Goal: Task Accomplishment & Management: Manage account settings

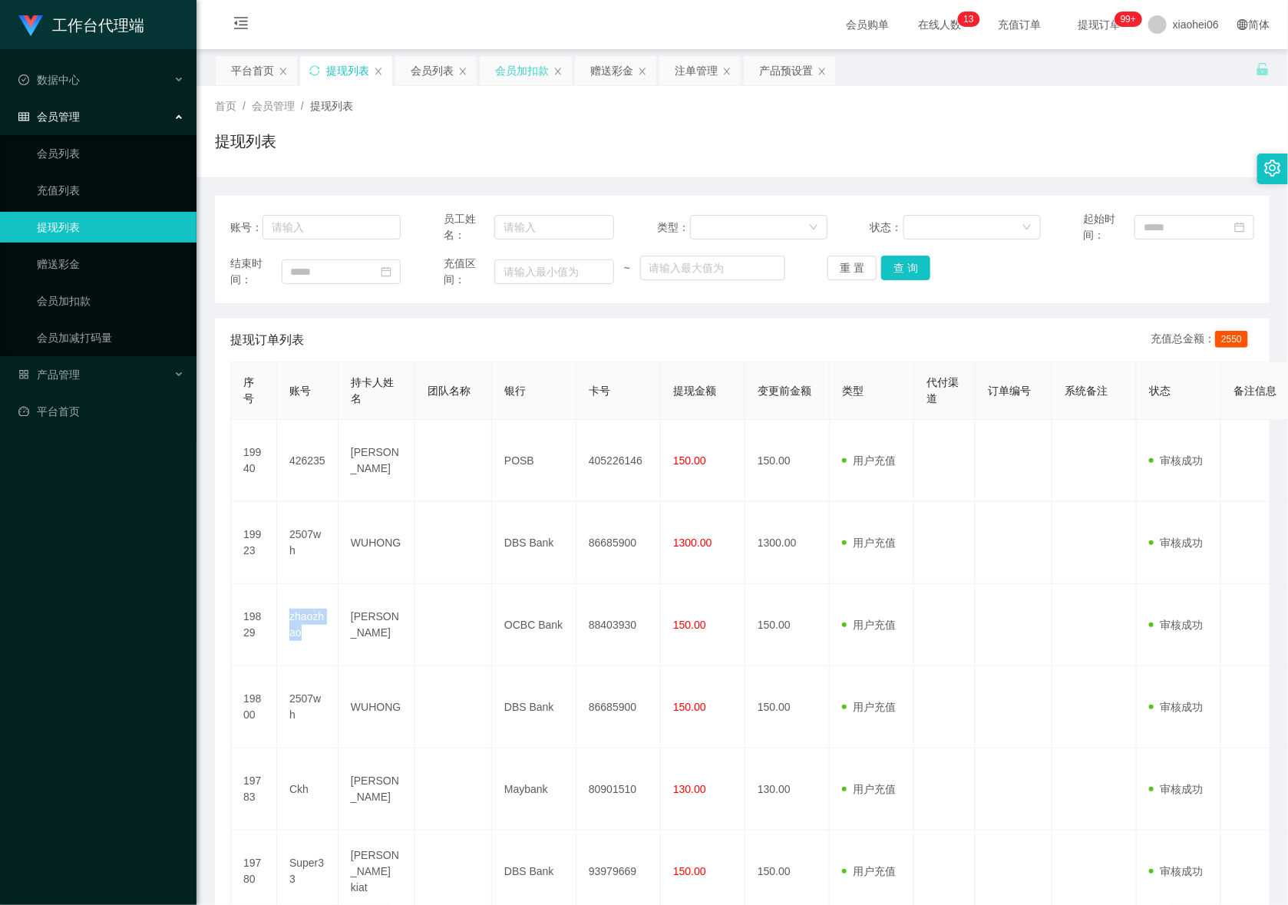
click at [519, 74] on div "会员加扣款" at bounding box center [522, 70] width 54 height 29
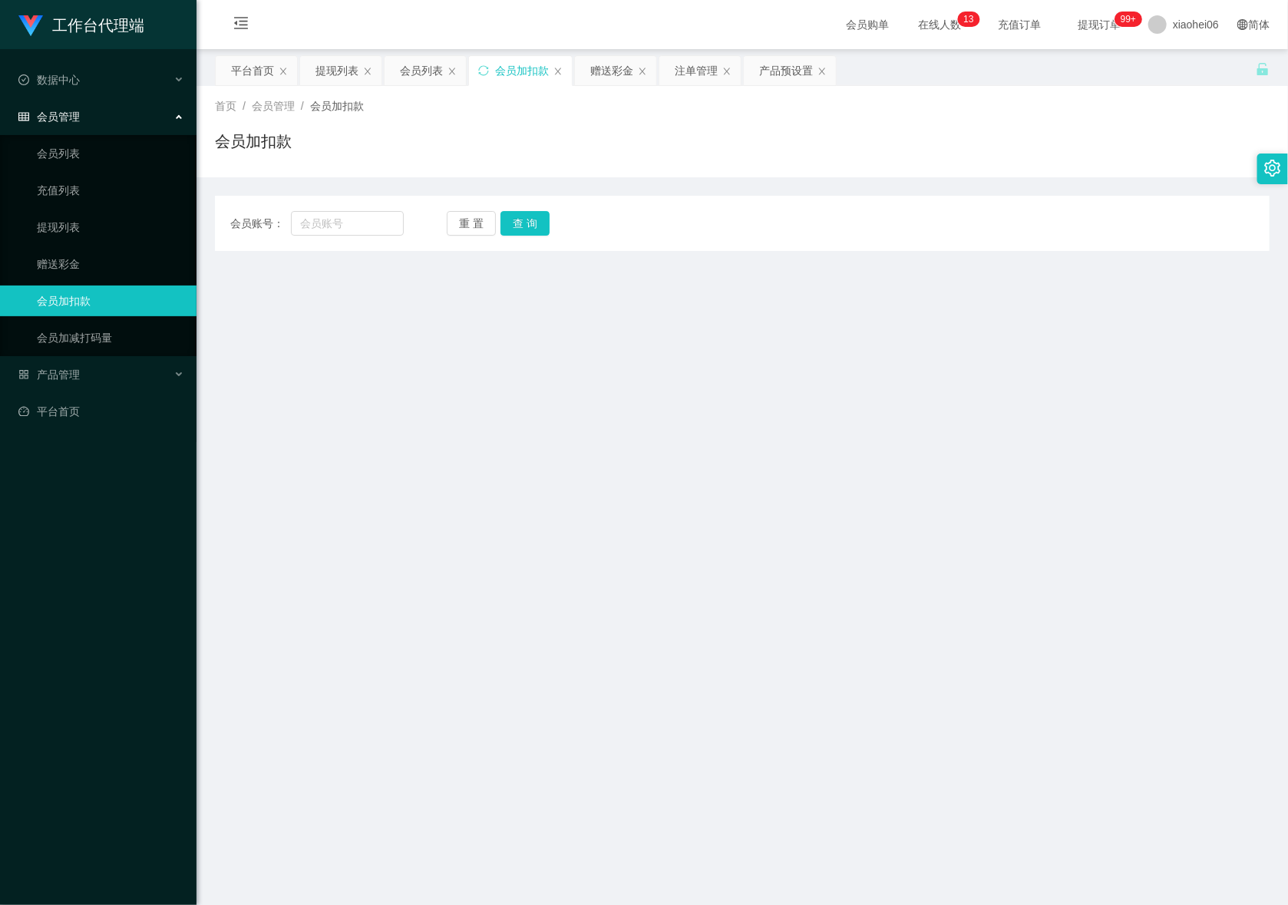
click at [417, 222] on div "会员账号： 重 置 查 询" at bounding box center [742, 223] width 1054 height 25
drag, startPoint x: 394, startPoint y: 226, endPoint x: 440, endPoint y: 231, distance: 45.5
click at [394, 226] on input "text" at bounding box center [347, 223] width 113 height 25
paste input "426235"
type input "426235"
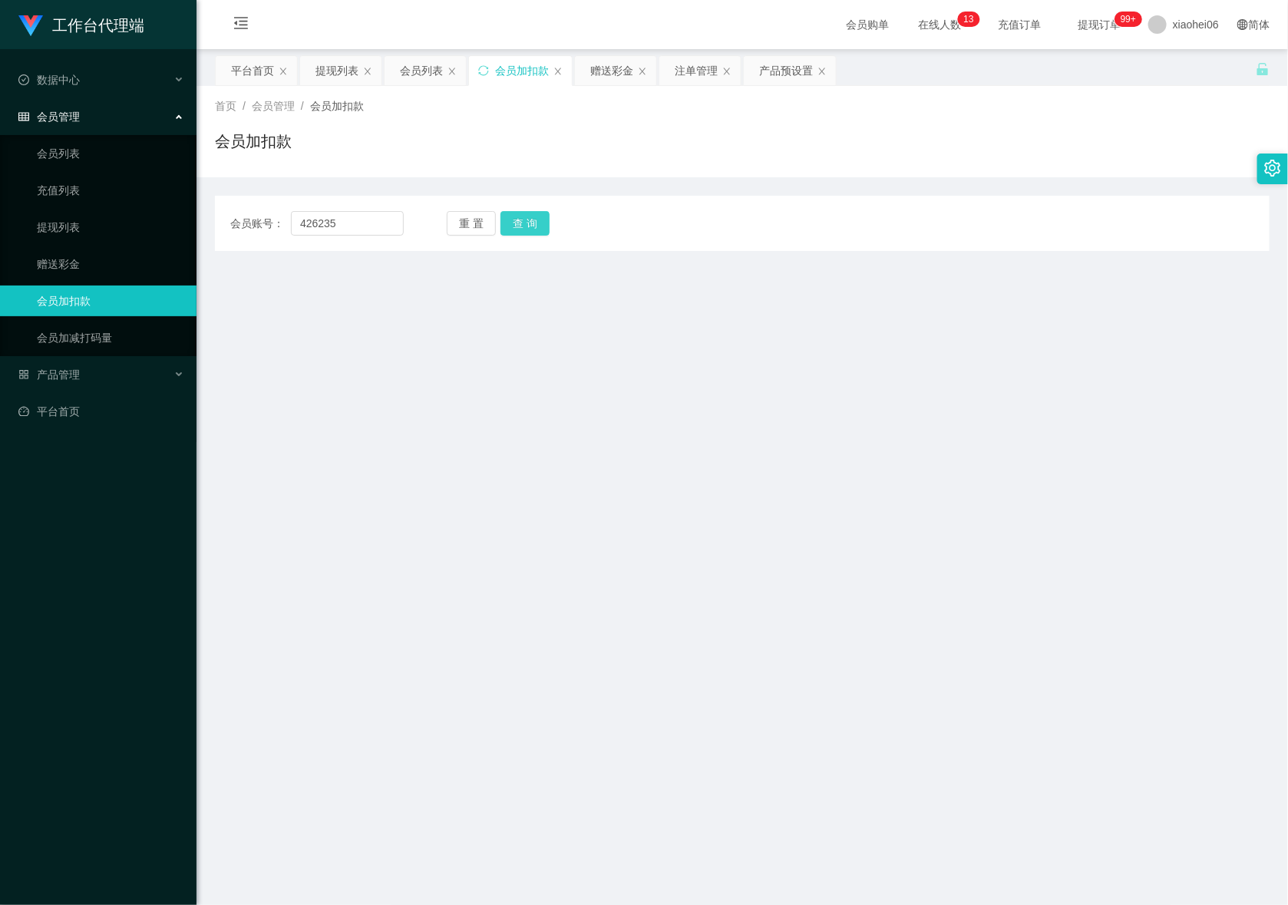
click at [533, 219] on button "查 询" at bounding box center [524, 223] width 49 height 25
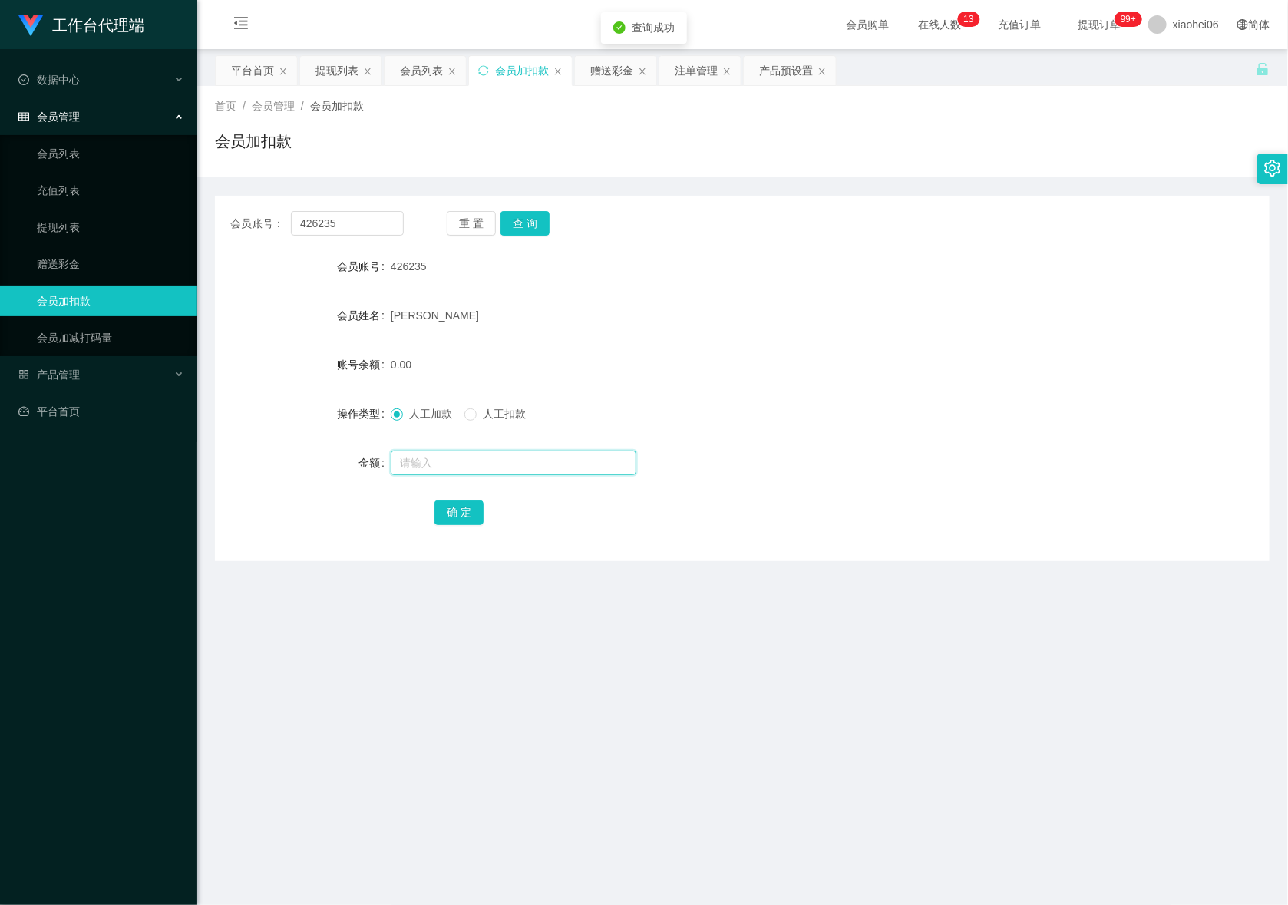
drag, startPoint x: 491, startPoint y: 465, endPoint x: 490, endPoint y: 481, distance: 16.1
click at [490, 472] on input "text" at bounding box center [514, 462] width 246 height 25
type input "100"
click at [460, 516] on button "确 定" at bounding box center [458, 512] width 49 height 25
click at [855, 343] on form "会员账号 426235 会员姓名 PAN SHUFANG 账号余额 100.00 操作类型 人工加款 人工扣款 金额 确 定" at bounding box center [742, 389] width 1054 height 276
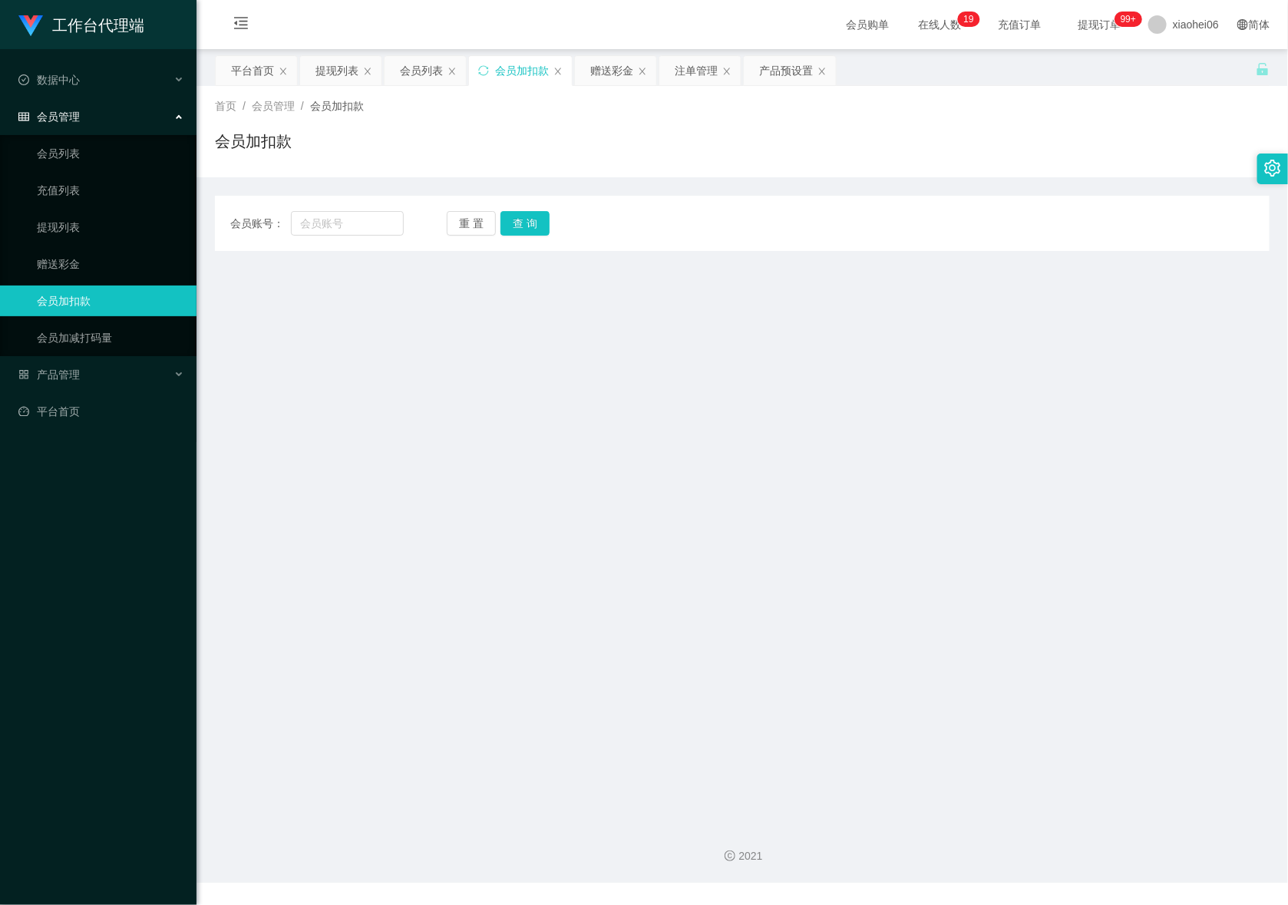
drag, startPoint x: 889, startPoint y: 381, endPoint x: 884, endPoint y: 359, distance: 22.1
click at [889, 381] on main "关闭左侧 关闭右侧 关闭其它 刷新页面 平台首页 提现列表 会员列表 会员加扣款 赠送彩金 注单管理 产品预设置 首页 / 会员管理 / 会员加扣款 / 会员…" at bounding box center [741, 430] width 1091 height 762
click at [337, 67] on div "提现列表" at bounding box center [336, 70] width 43 height 29
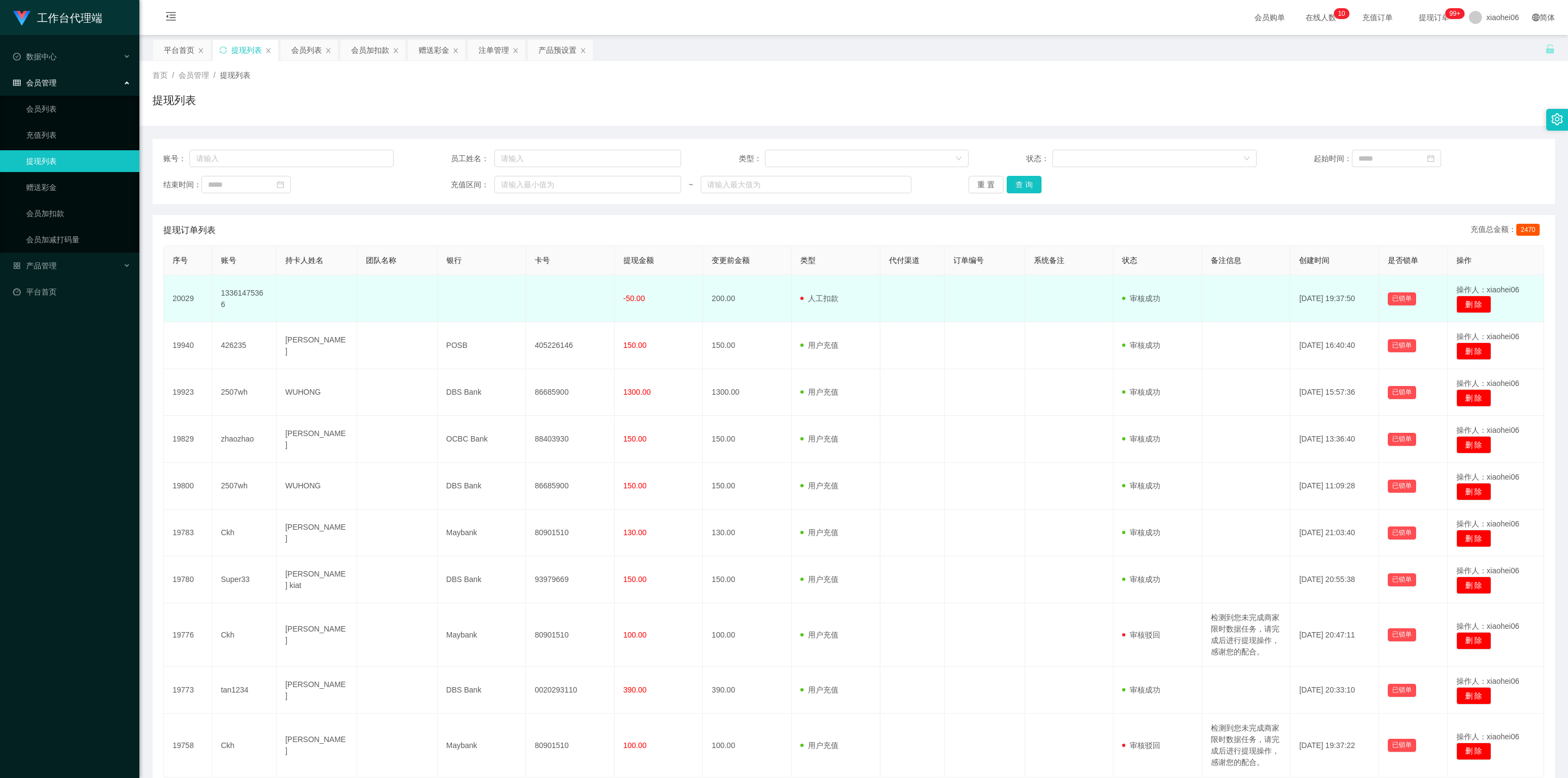
click at [245, 302] on td "13361475366" at bounding box center [244, 299] width 65 height 47
click at [189, 308] on td "20029" at bounding box center [188, 299] width 48 height 47
click at [239, 299] on td "13361475366" at bounding box center [244, 299] width 65 height 47
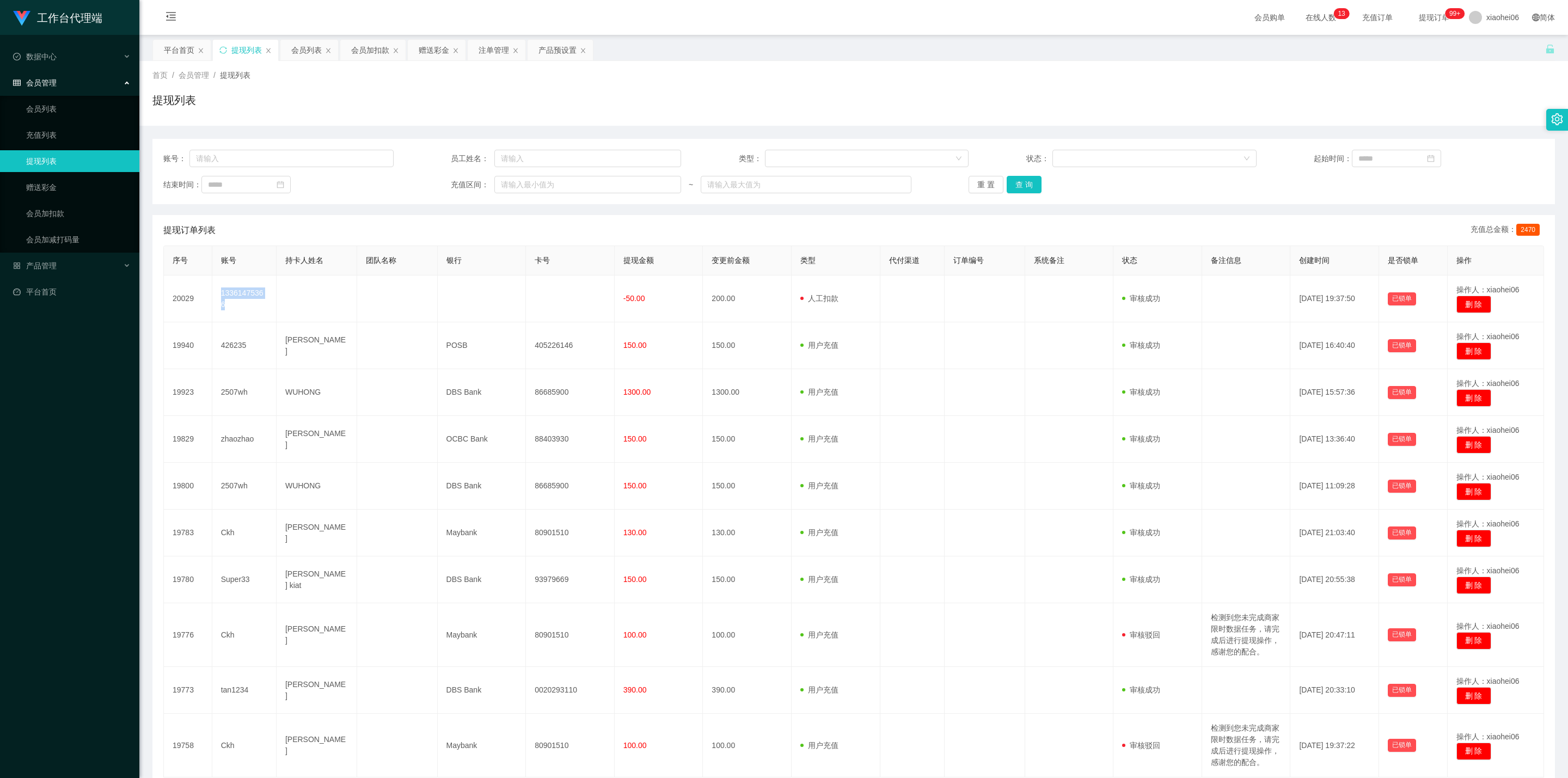
copy td "13361475366"
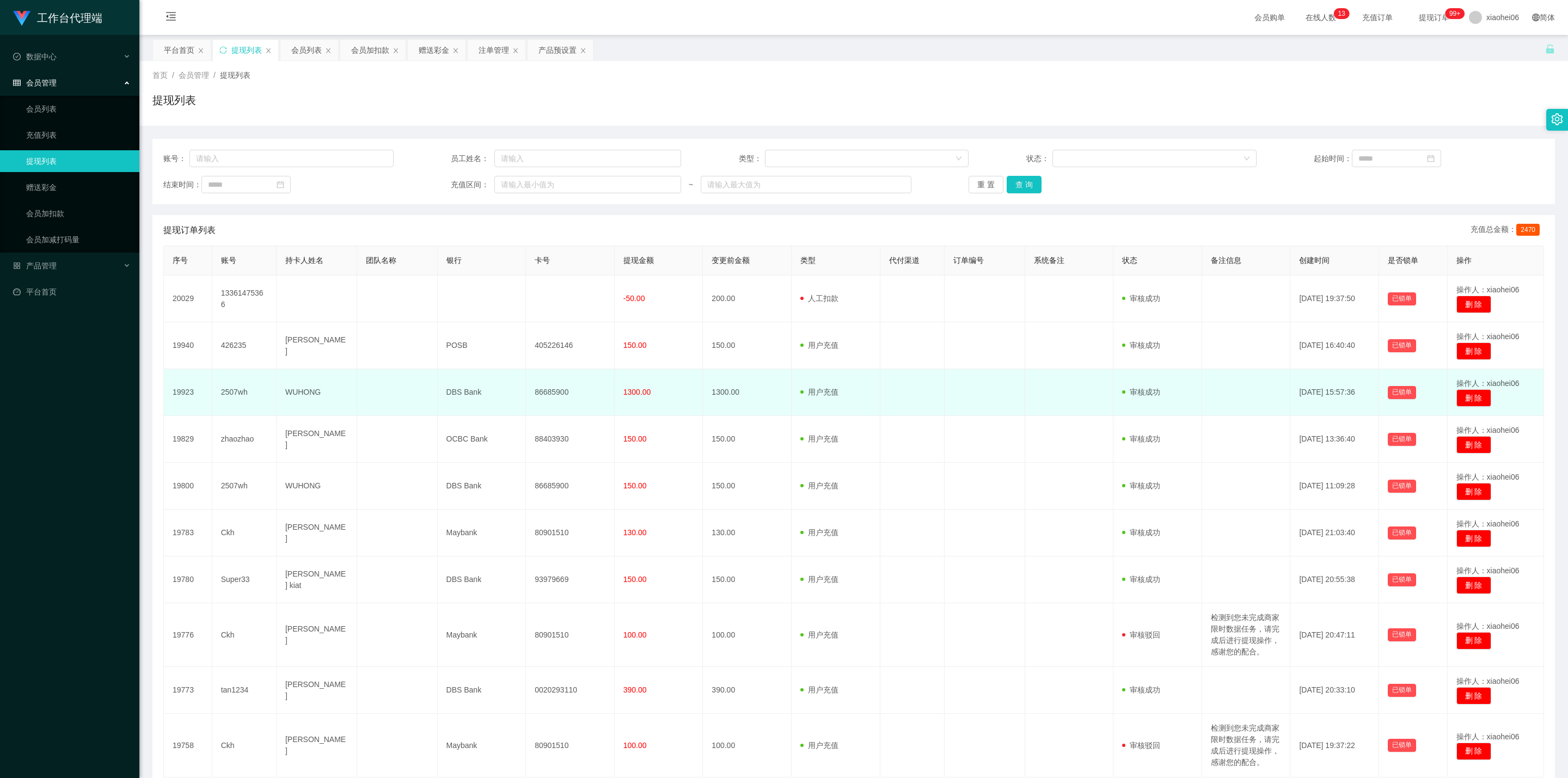
click at [913, 389] on td at bounding box center [985, 392] width 81 height 47
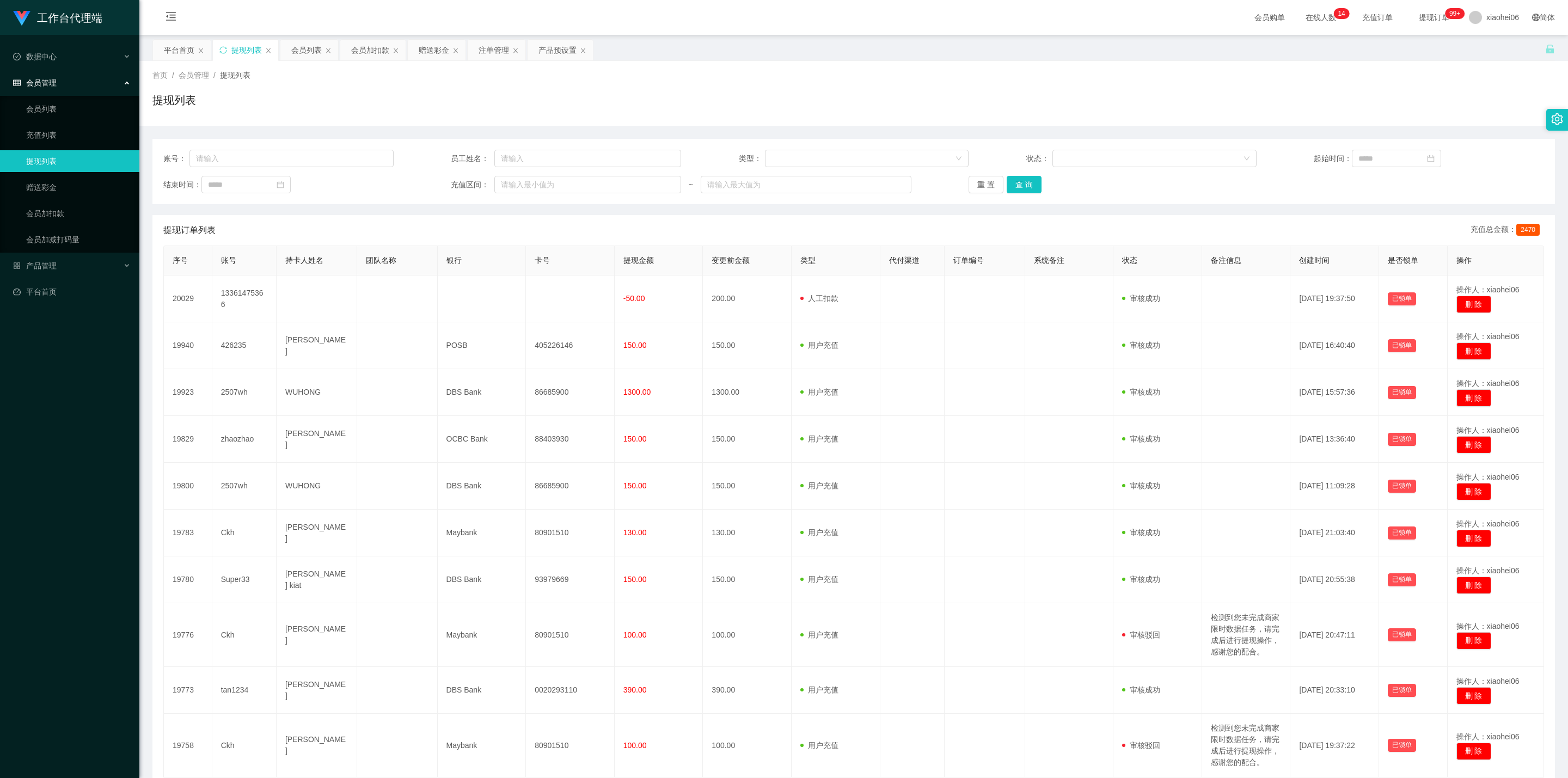
drag, startPoint x: 363, startPoint y: 48, endPoint x: 380, endPoint y: 62, distance: 22.0
click at [363, 48] on div "会员加扣款" at bounding box center [370, 50] width 38 height 21
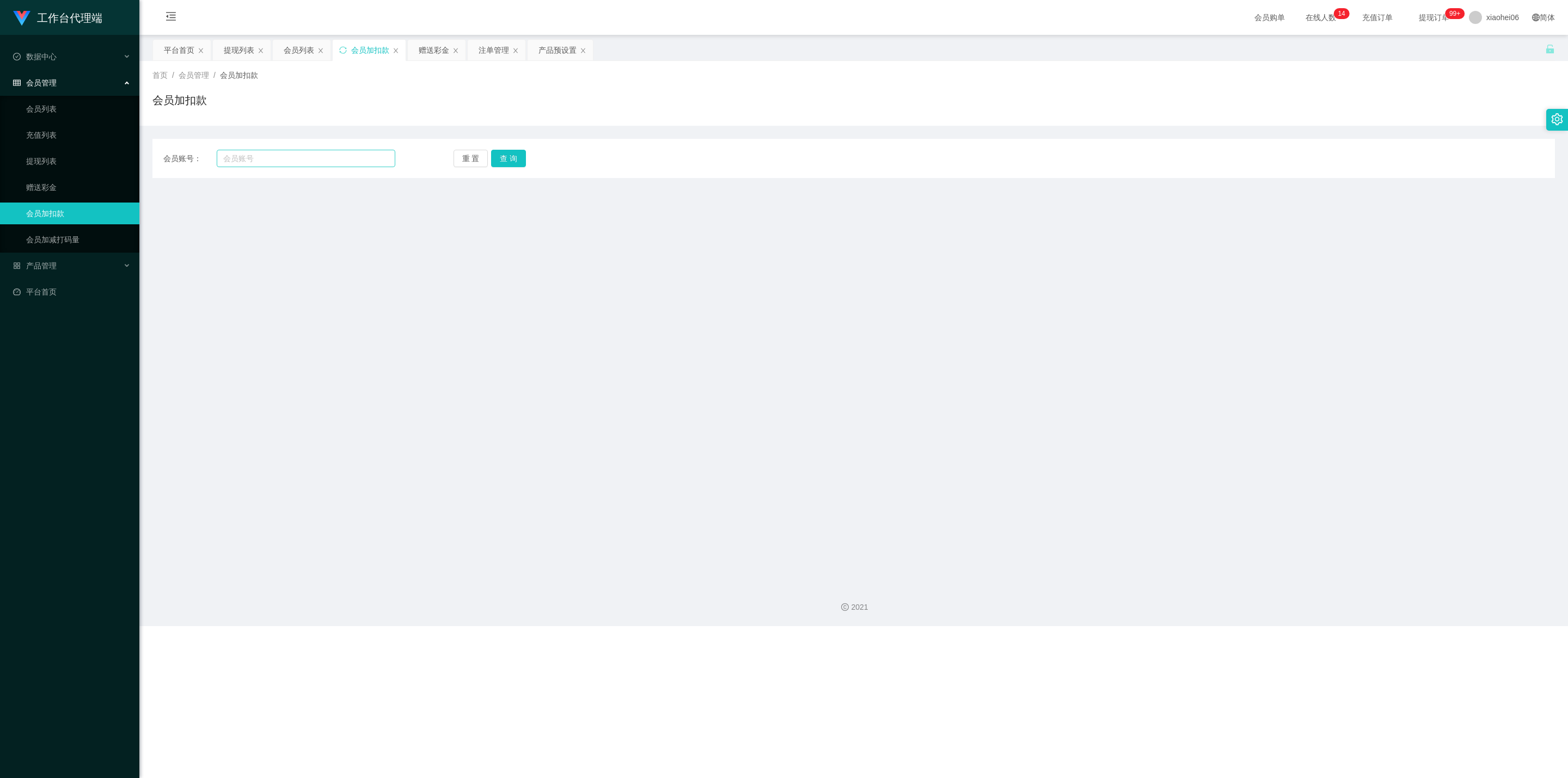
drag, startPoint x: 340, startPoint y: 148, endPoint x: 347, endPoint y: 157, distance: 11.4
click at [338, 150] on div "会员账号： 重 置 查 询 会员账号 会员姓名 账号余额 操作类型 人工加款 人工扣款 金额 确 定" at bounding box center [854, 158] width 1403 height 39
click at [352, 160] on input "text" at bounding box center [306, 158] width 179 height 18
paste input "426235"
type input "426235"
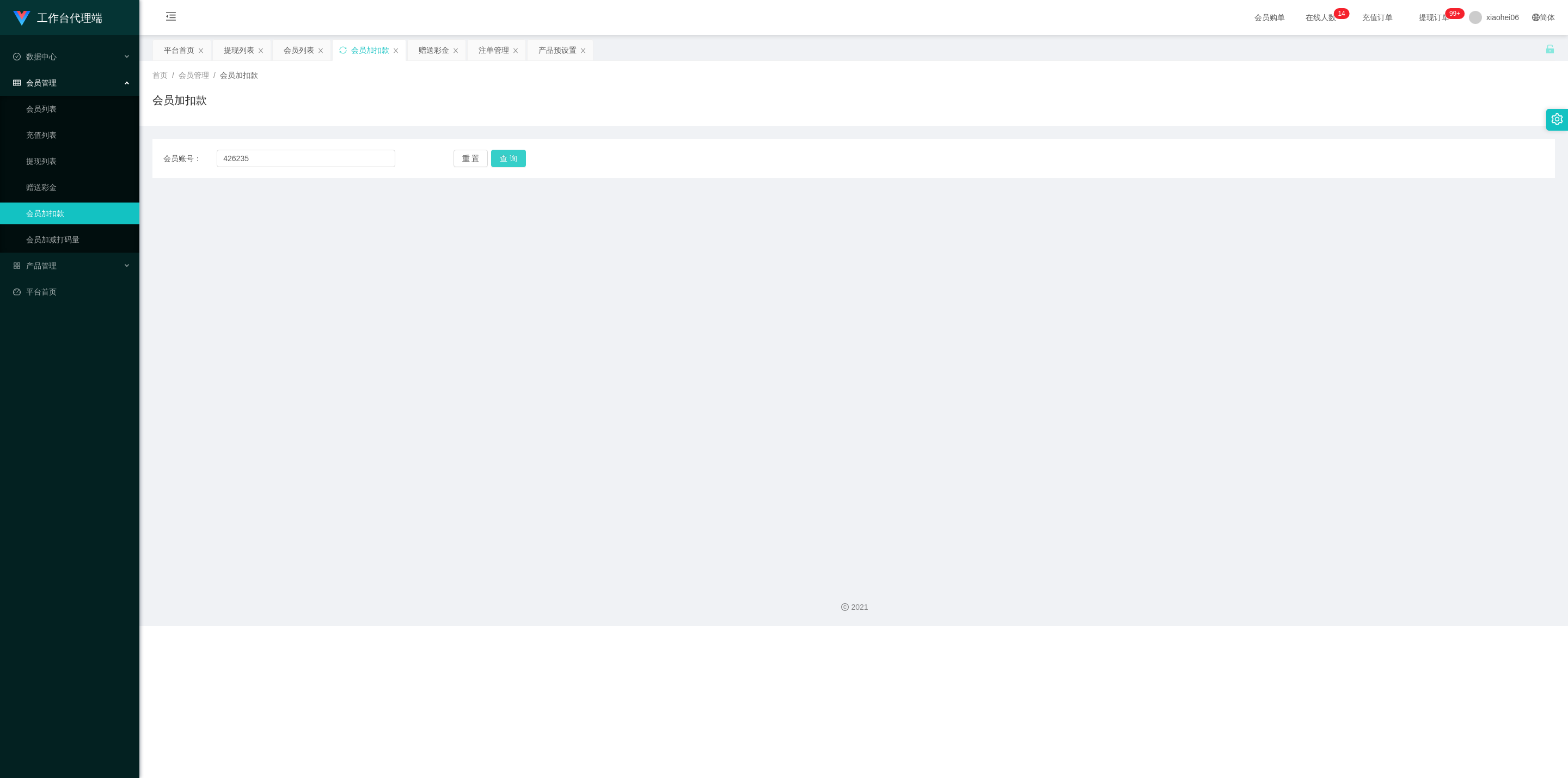
click at [500, 150] on button "查 询" at bounding box center [508, 158] width 35 height 18
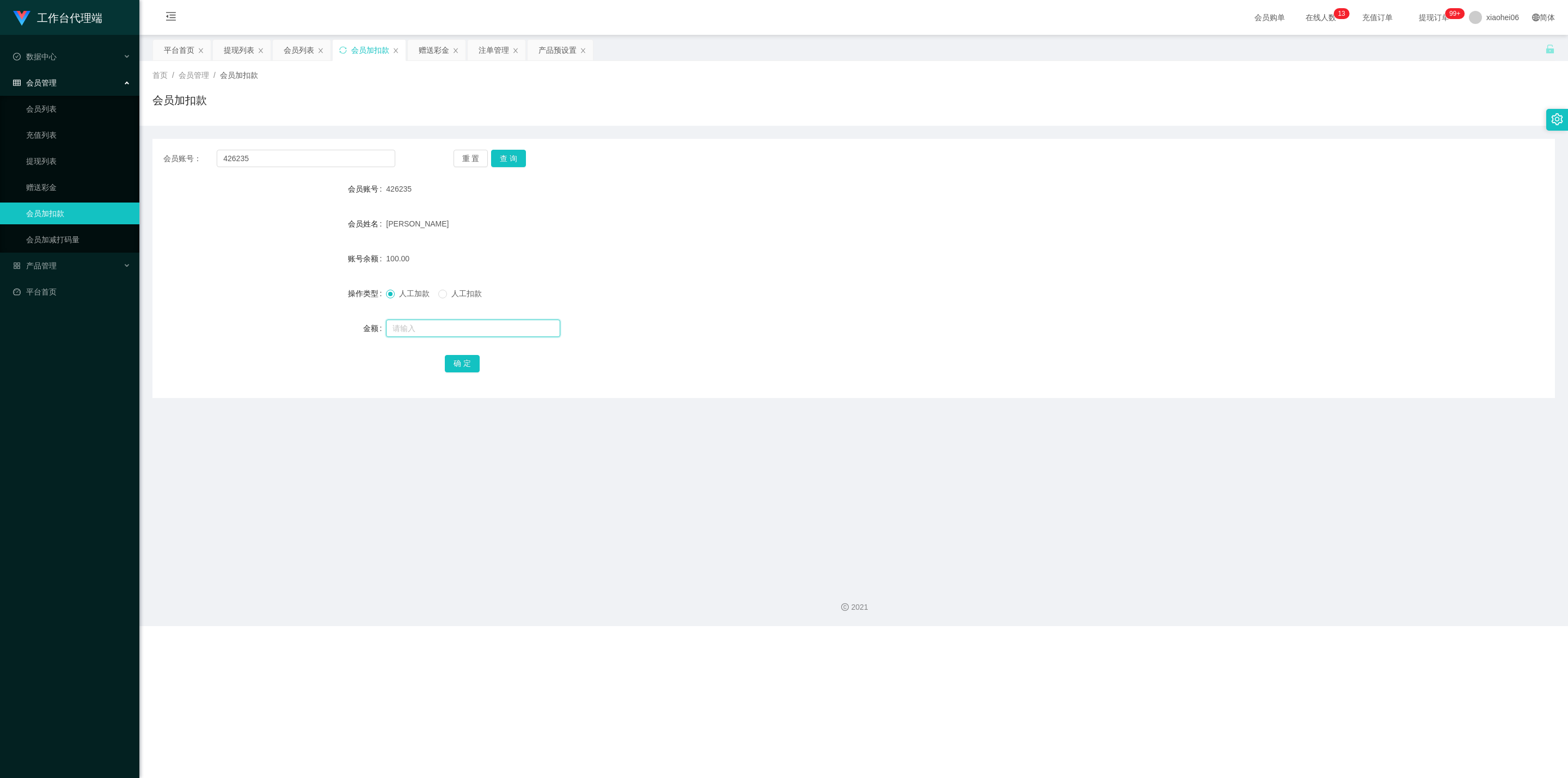
click at [428, 324] on input "text" at bounding box center [473, 328] width 175 height 18
type input "c"
click at [453, 333] on input "text" at bounding box center [473, 328] width 175 height 18
type input "30"
click at [462, 364] on button "确 定" at bounding box center [462, 363] width 35 height 18
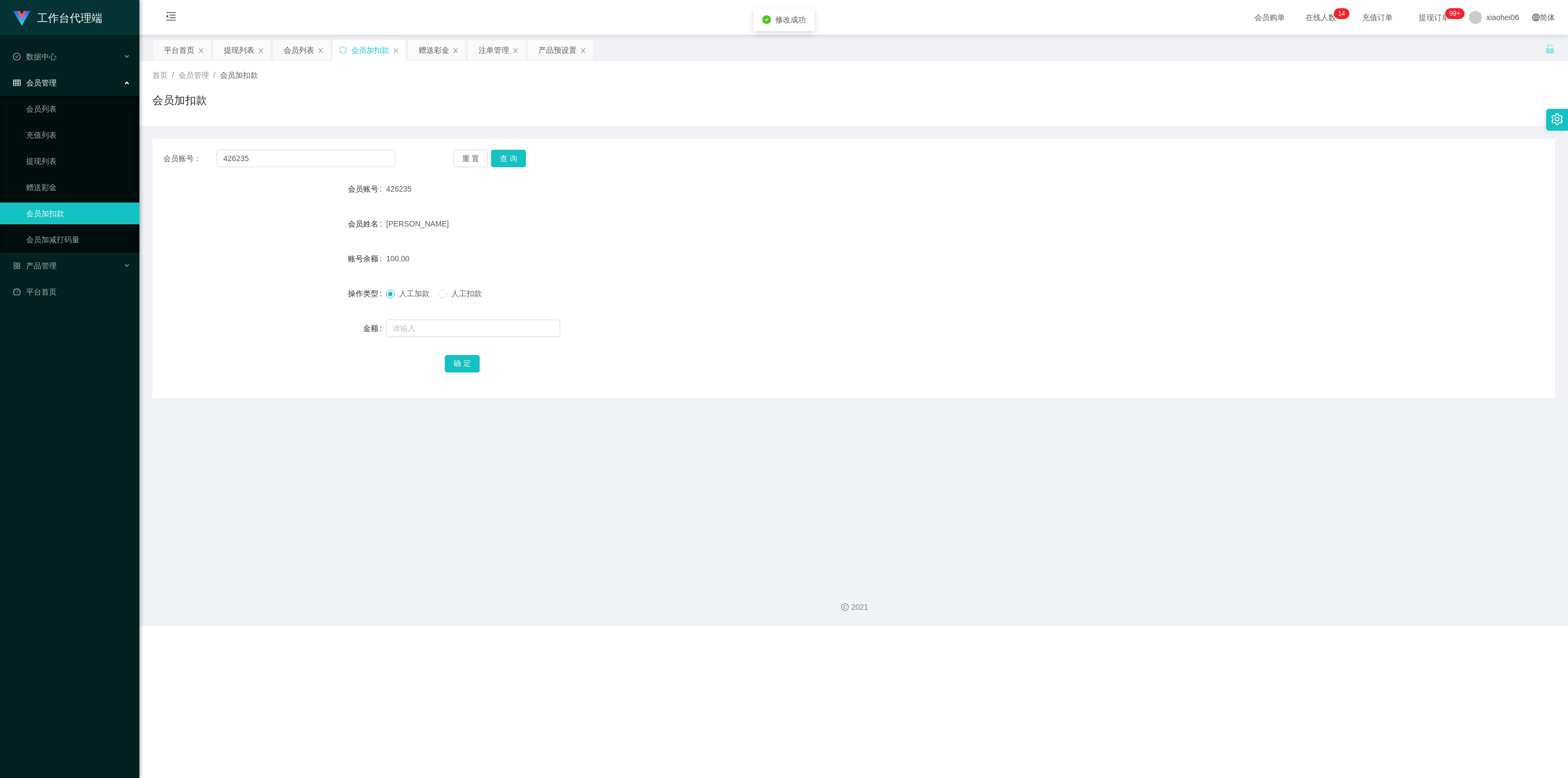
click at [815, 249] on div "100.00" at bounding box center [795, 258] width 818 height 22
click at [222, 50] on div "提现列表" at bounding box center [241, 50] width 57 height 21
click at [247, 65] on div "首页 / 会员管理 / 会员加扣款 / 会员加扣款" at bounding box center [854, 93] width 1429 height 65
drag, startPoint x: 234, startPoint y: 45, endPoint x: 303, endPoint y: 92, distance: 83.5
click at [234, 45] on div "提现列表" at bounding box center [238, 50] width 31 height 21
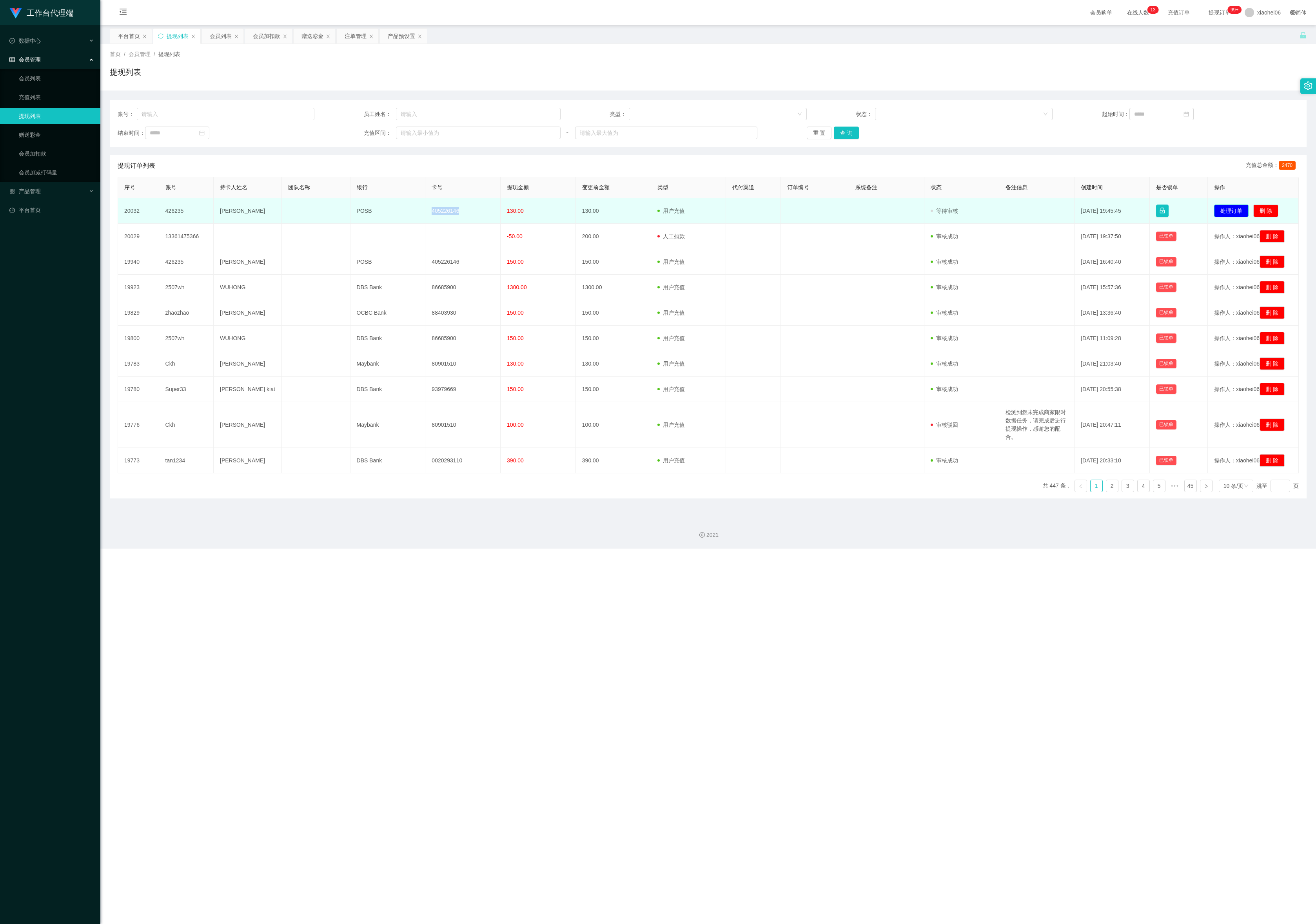
click at [1129, 214] on button "处理订单" at bounding box center [1231, 211] width 35 height 13
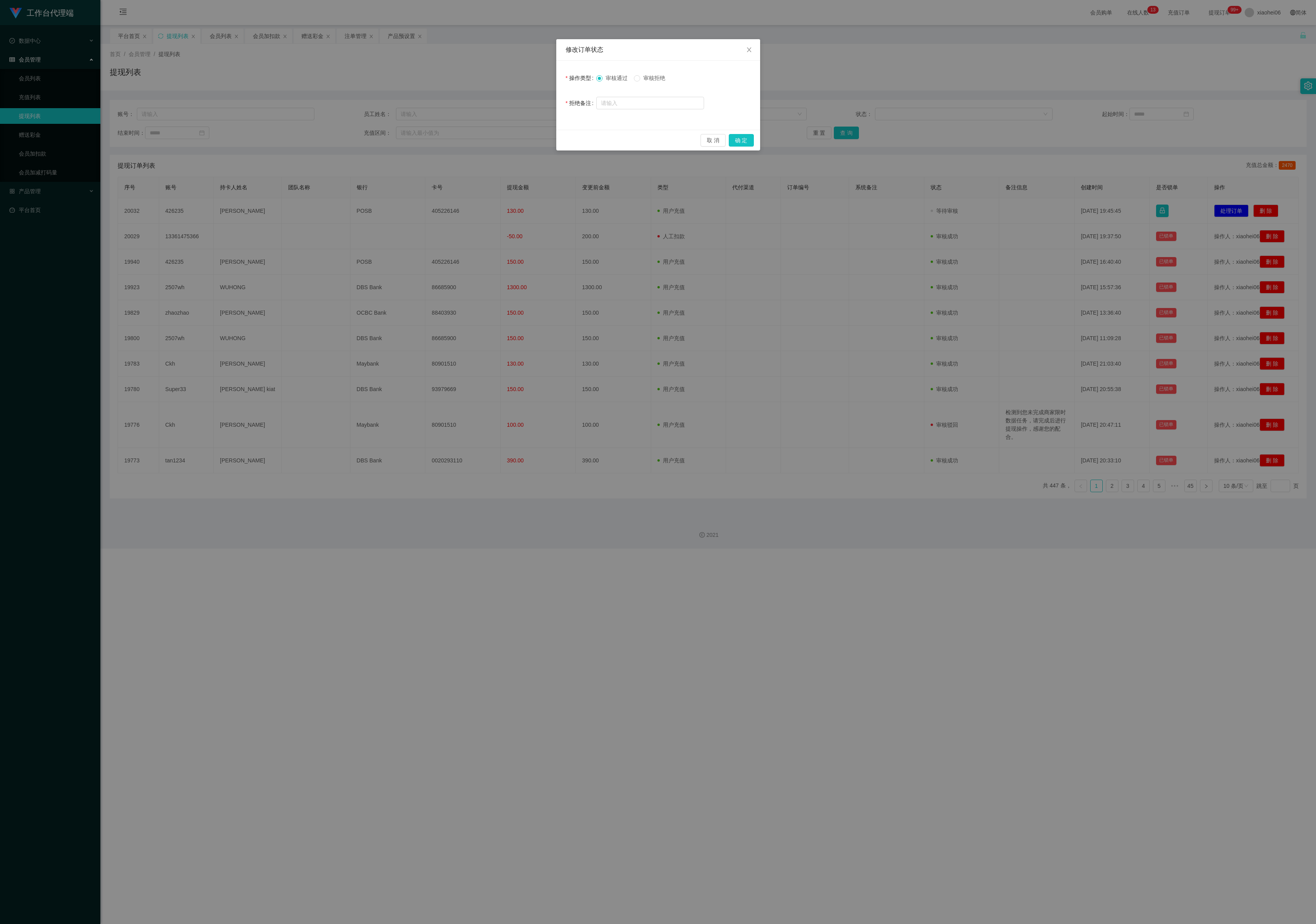
click at [744, 131] on div "取 消 确 定" at bounding box center [658, 140] width 204 height 21
drag, startPoint x: 743, startPoint y: 131, endPoint x: 742, endPoint y: 145, distance: 14.0
click at [741, 143] on div "取 消 确 定" at bounding box center [658, 140] width 204 height 21
click at [742, 145] on button "确 定" at bounding box center [741, 140] width 25 height 13
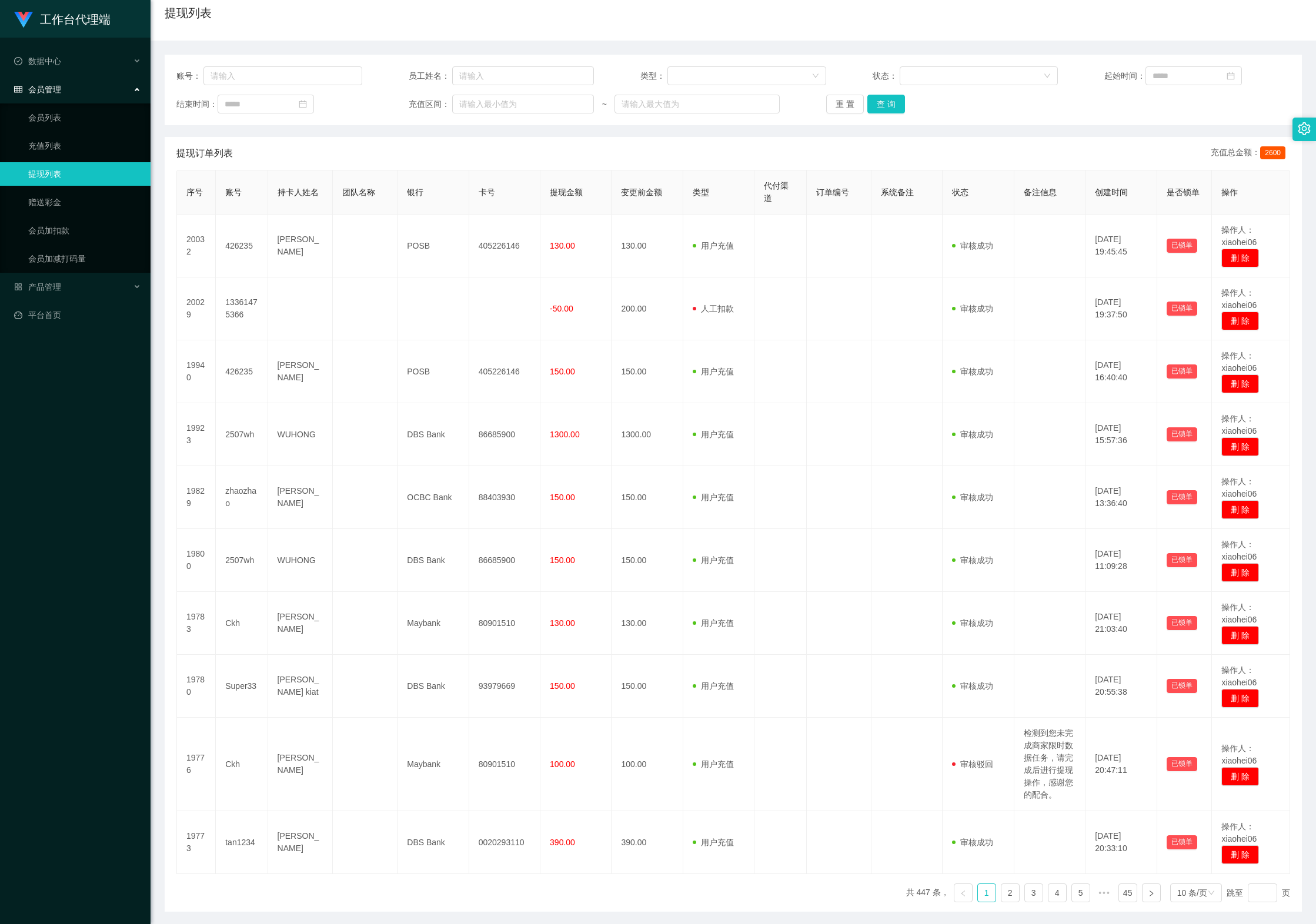
scroll to position [146, 0]
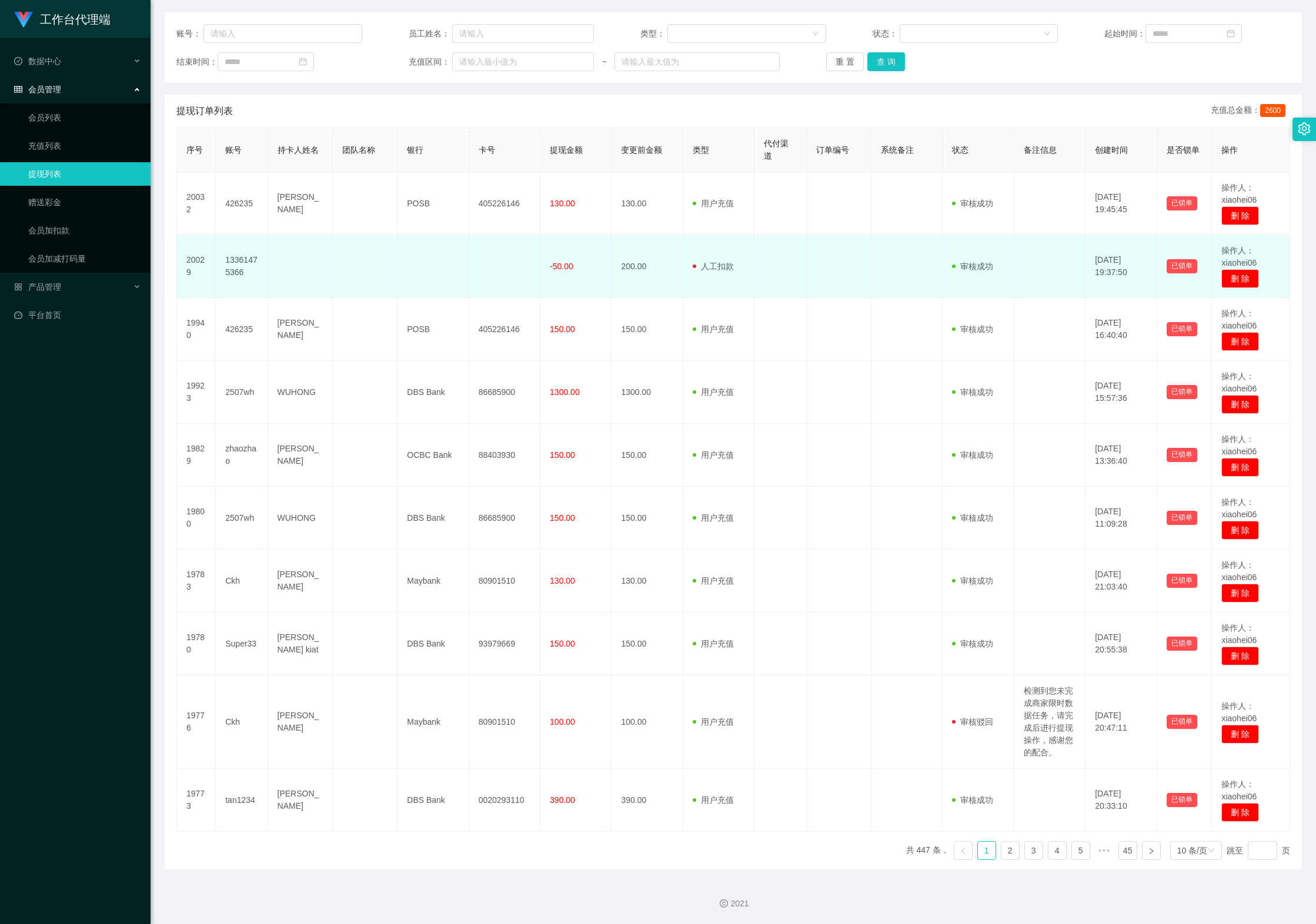
click at [312, 241] on td at bounding box center [300, 267] width 64 height 63
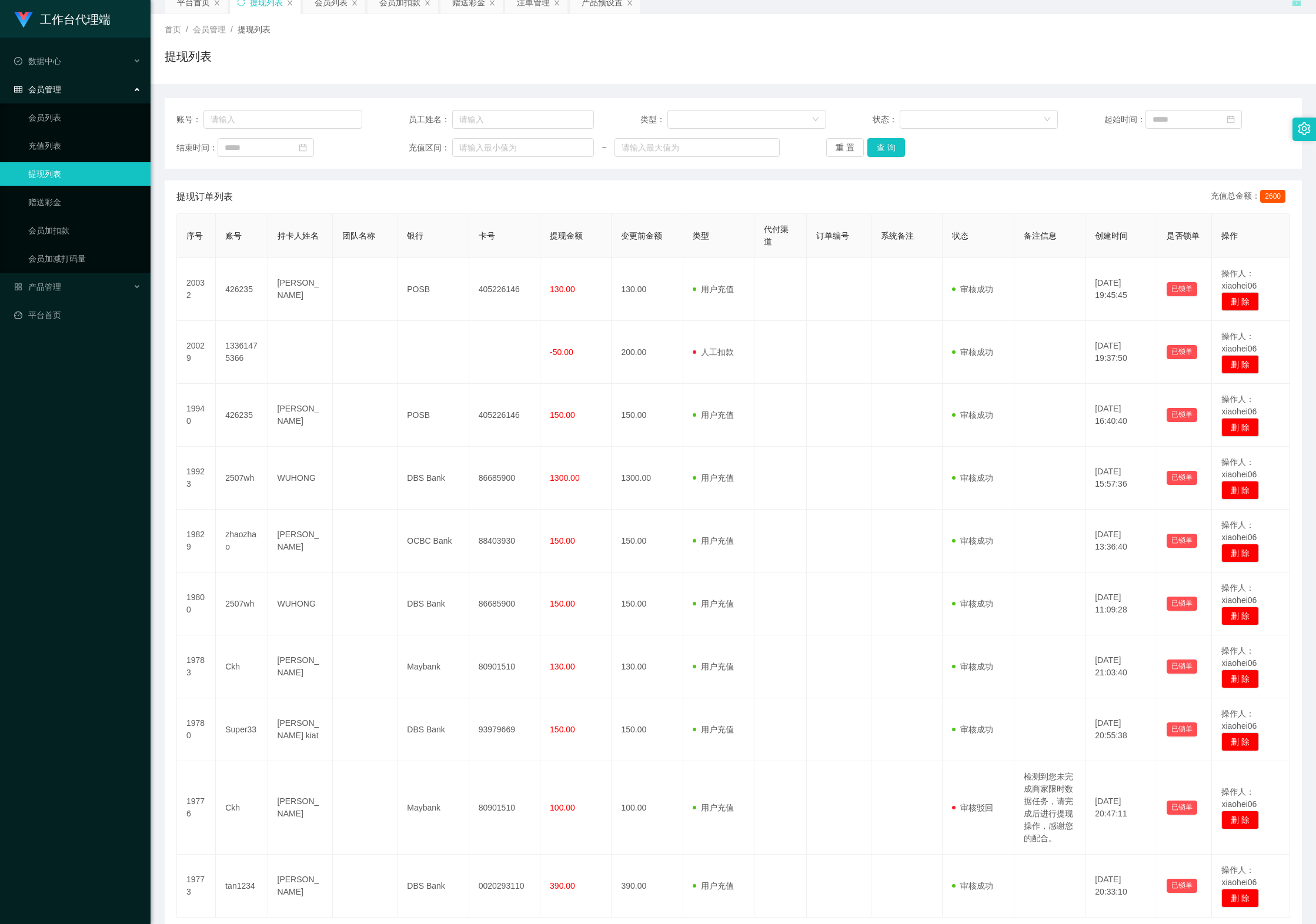
scroll to position [0, 0]
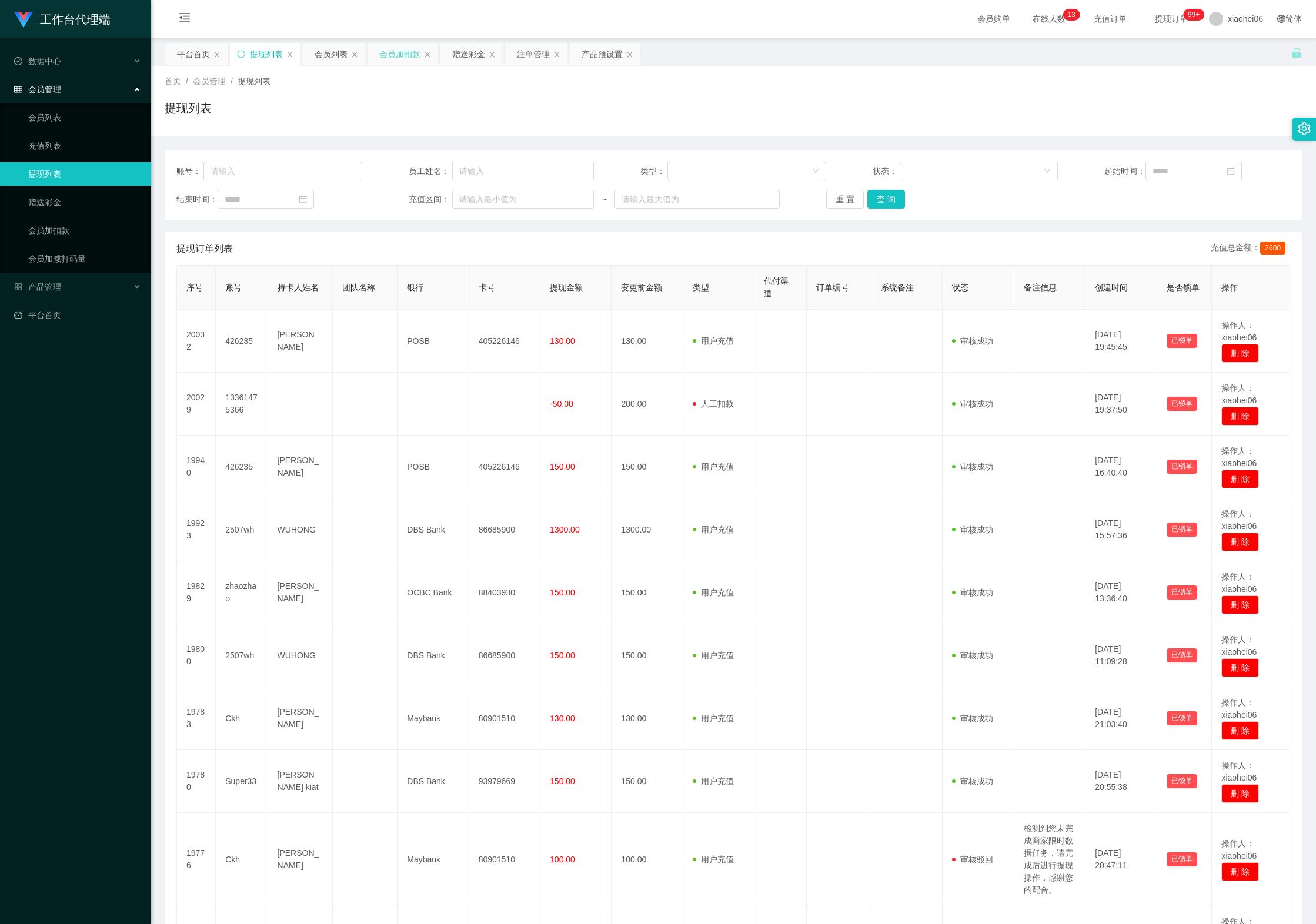
click at [416, 57] on div "会员加扣款" at bounding box center [400, 54] width 41 height 22
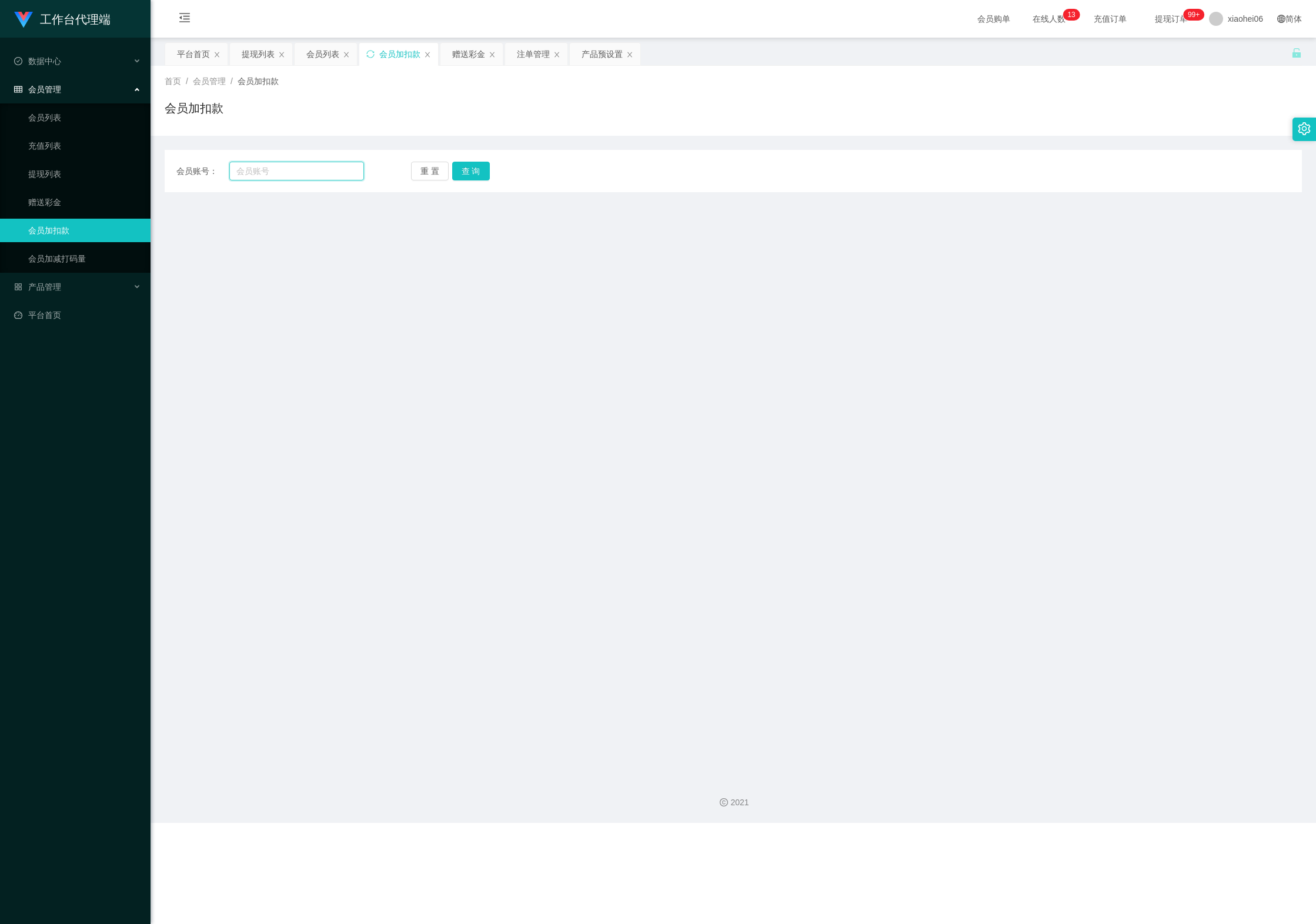
click at [339, 169] on input "text" at bounding box center [297, 171] width 135 height 19
type input "zhaozhao"
click at [469, 182] on div "会员账号： zhaozhao 重 置 查 询 会员账号 会员姓名 账号余额 操作类型 人工加款 人工扣款 金额 确 定" at bounding box center [733, 171] width 1137 height 42
click at [471, 179] on button "查 询" at bounding box center [471, 171] width 38 height 19
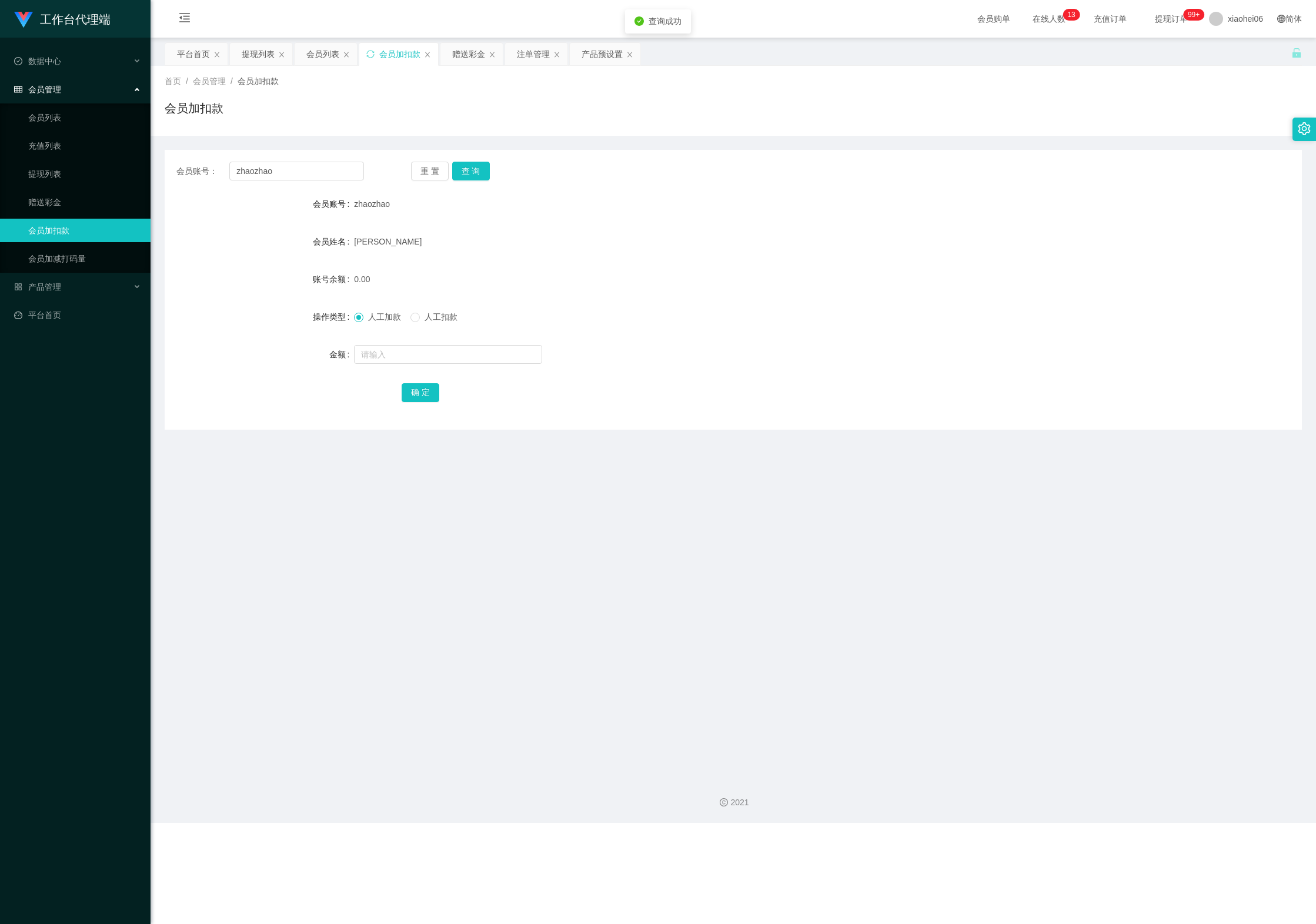
drag, startPoint x: 434, startPoint y: 373, endPoint x: 434, endPoint y: 365, distance: 8.0
click at [434, 367] on form "会员账号 zhaozhao 会员姓名 Zhao 账号余额 0.00 操作类型 人工加款 人工扣款 金额 确 定" at bounding box center [733, 298] width 1137 height 211
click at [438, 361] on input "text" at bounding box center [448, 354] width 189 height 19
type input "100"
drag, startPoint x: 432, startPoint y: 389, endPoint x: 487, endPoint y: 378, distance: 56.1
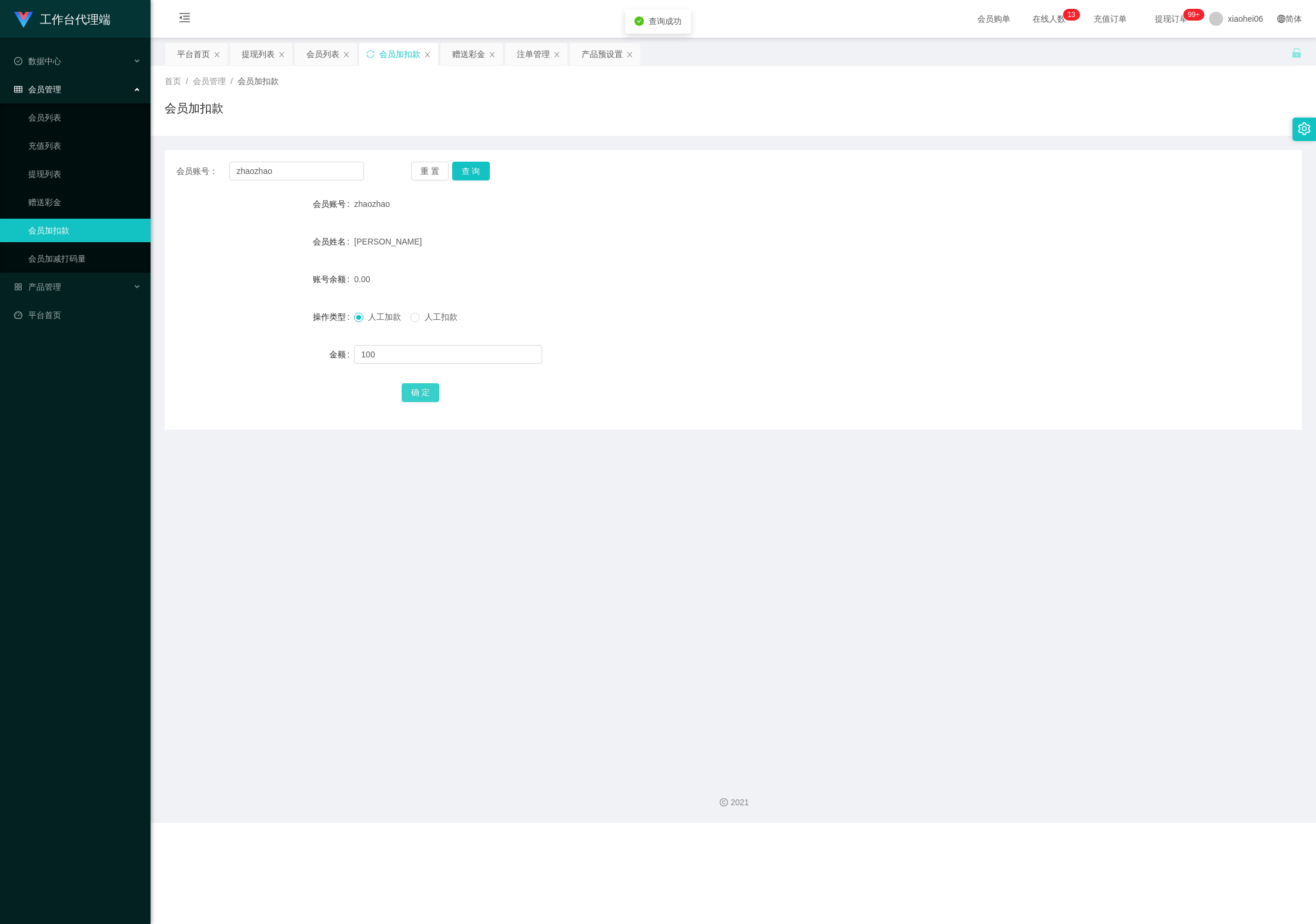
click at [432, 389] on button "确 定" at bounding box center [420, 392] width 38 height 19
click at [264, 536] on main "关闭左侧 关闭右侧 关闭其它 刷新页面 平台首页 提现列表 会员列表 会员加扣款 赠送彩金 注单管理 产品预设置 首页 / 会员管理 / 会员加扣款 / 会员…" at bounding box center [733, 403] width 1166 height 731
drag, startPoint x: 279, startPoint y: 159, endPoint x: 284, endPoint y: 161, distance: 5.4
click at [279, 159] on div "会员账号： zhaozhao 重 置 查 询 会员账号 zhaozhao 会员姓名 Zhao 账号余额 100.00 操作类型 人工加款 人工扣款 金额 确 定" at bounding box center [733, 290] width 1137 height 280
drag, startPoint x: 323, startPoint y: 169, endPoint x: 189, endPoint y: 156, distance: 134.6
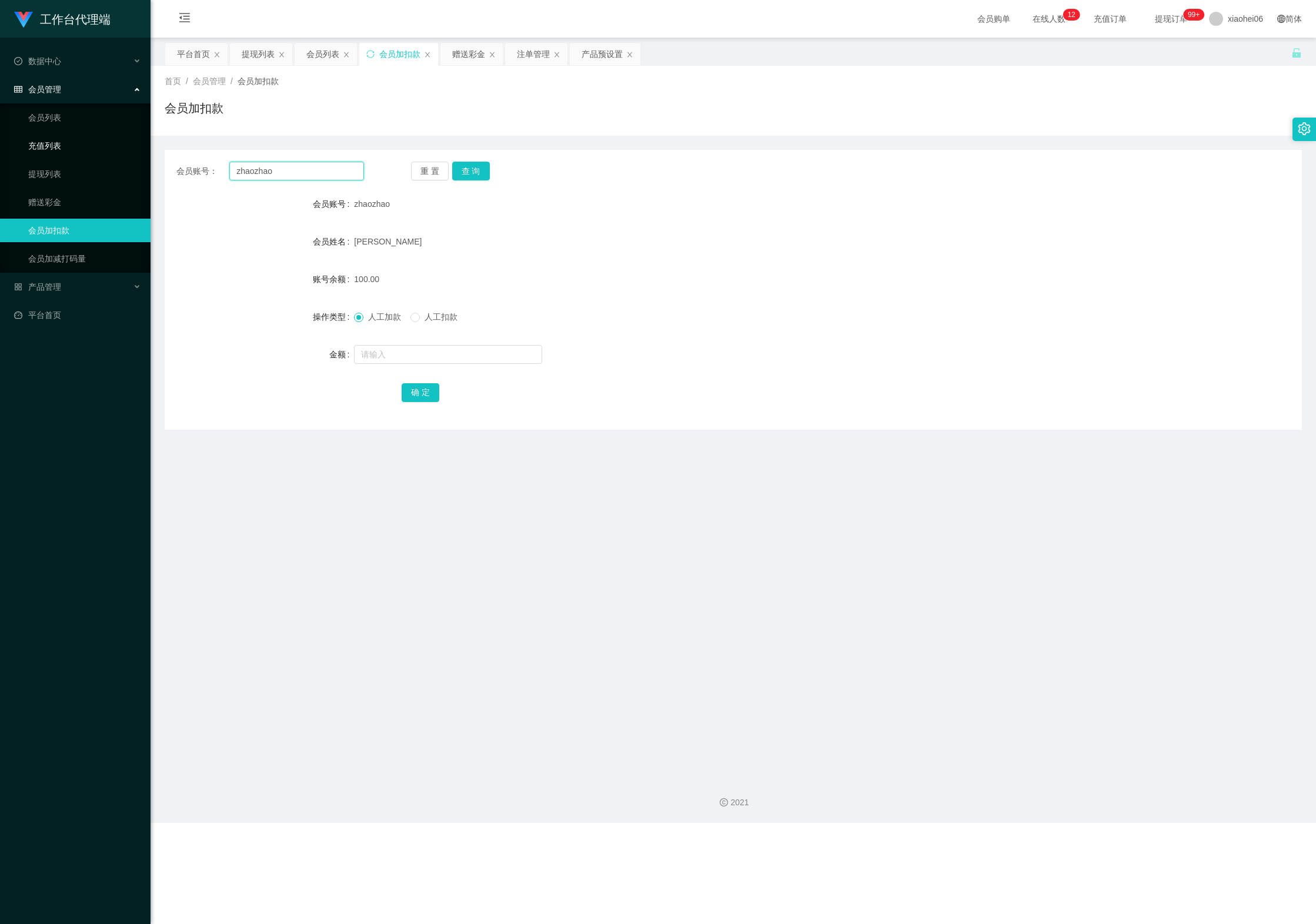
click at [119, 146] on section "工作台代理端 数据中心 会员管理 会员列表 充值列表 提现列表 赠送彩金 会员加扣款 会员加减打码量 产品管理 平台首页 保存配置 重置配置 整体风格设置 主…" at bounding box center [658, 411] width 1316 height 823
click at [495, 165] on div "重 置 查 询" at bounding box center [504, 171] width 188 height 19
click at [473, 172] on button "查 询" at bounding box center [471, 171] width 38 height 19
click at [475, 173] on button "查 询" at bounding box center [471, 171] width 38 height 19
drag, startPoint x: 840, startPoint y: 641, endPoint x: 869, endPoint y: 529, distance: 115.7
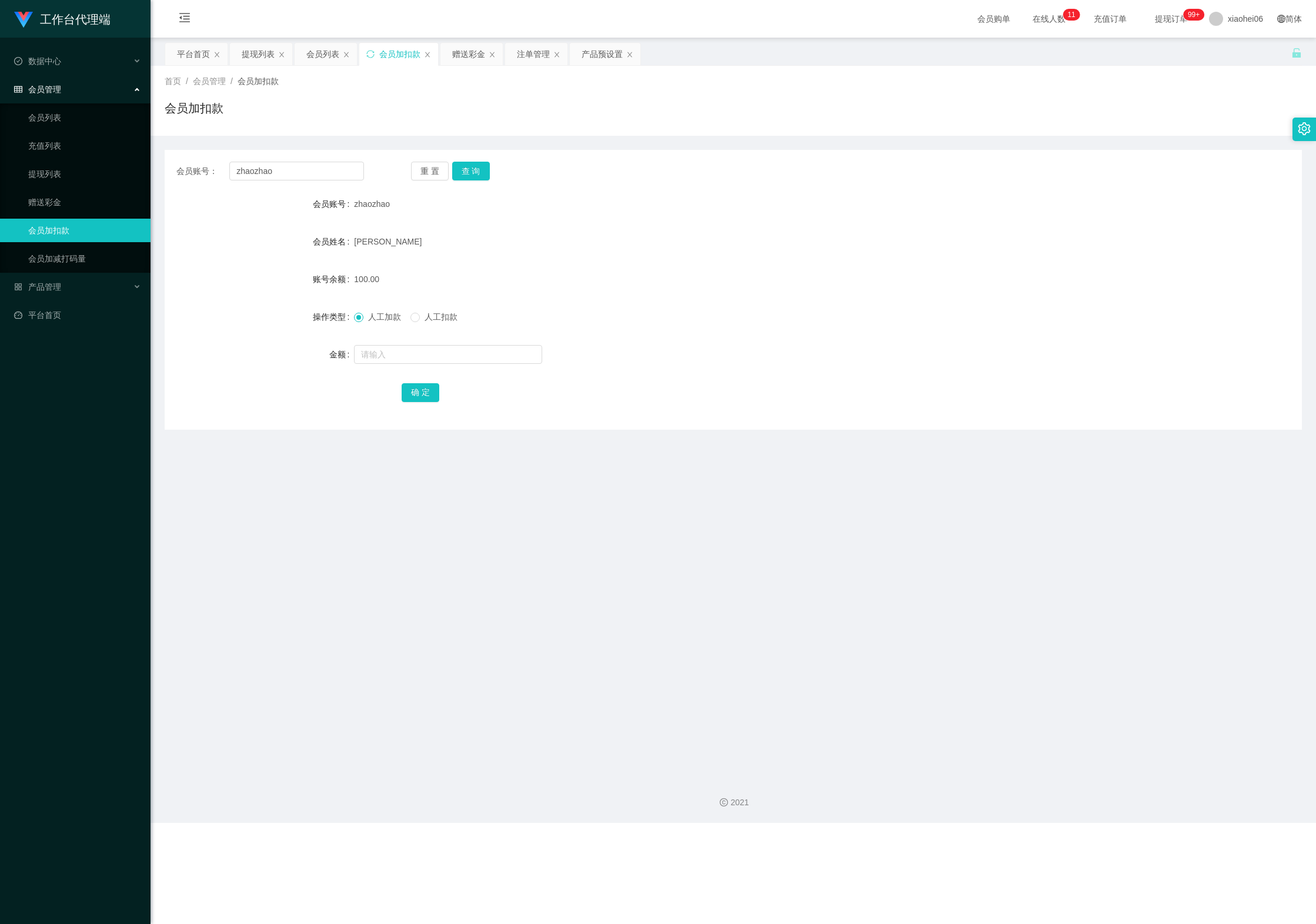
click at [840, 637] on main "关闭左侧 关闭右侧 关闭其它 刷新页面 平台首页 提现列表 会员列表 会员加扣款 赠送彩金 注单管理 产品预设置 首页 / 会员管理 / 会员加扣款 / 会员…" at bounding box center [733, 403] width 1166 height 731
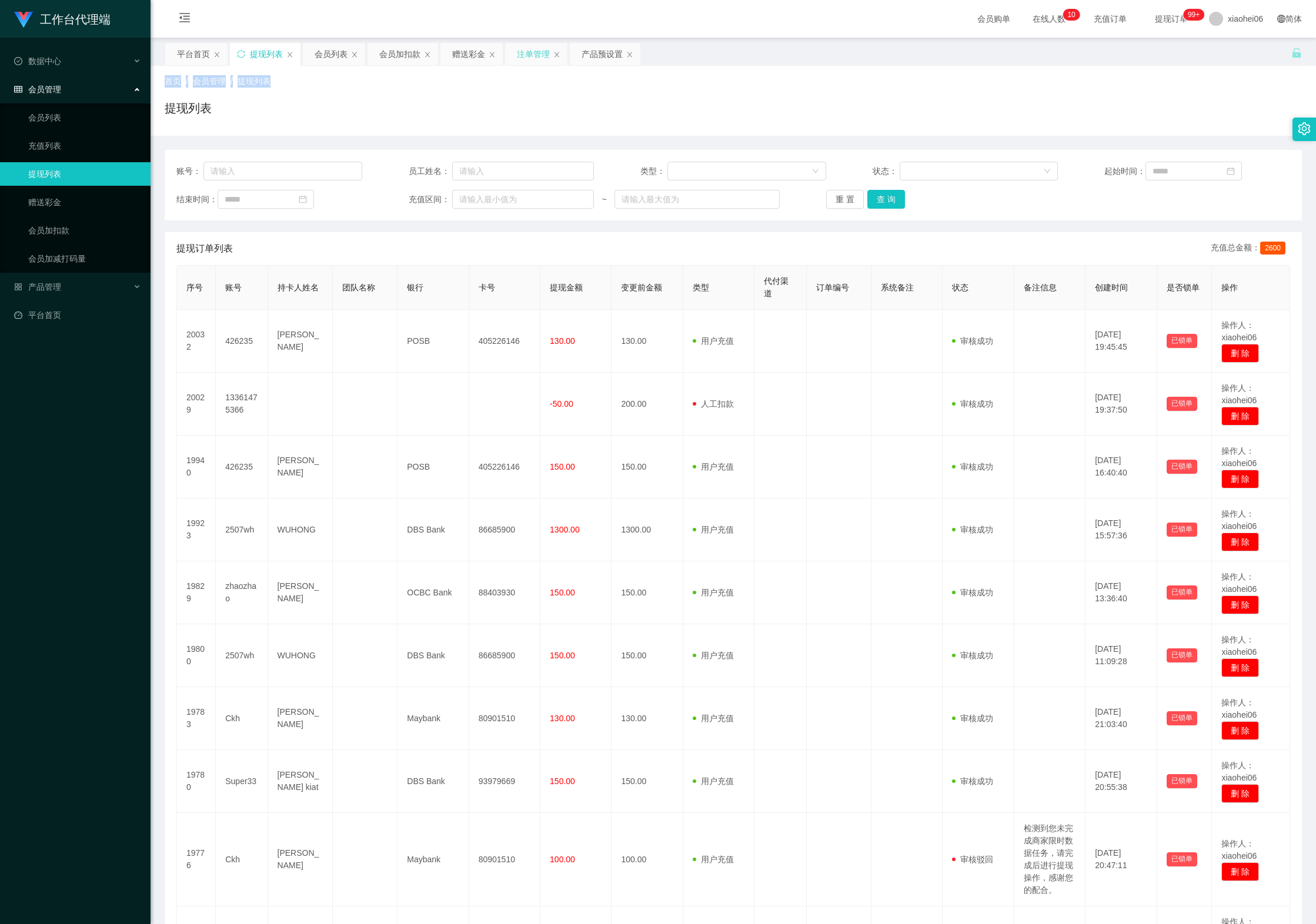
click at [534, 64] on div "关闭左侧 关闭右侧 关闭其它 刷新页面 平台首页 提现列表 会员列表 会员加扣款 赠送彩金 注单管理 产品预设置 首页 / 会员管理 / 提现列表 / 提现列…" at bounding box center [733, 524] width 1137 height 965
click at [534, 64] on div "注单管理" at bounding box center [533, 54] width 33 height 22
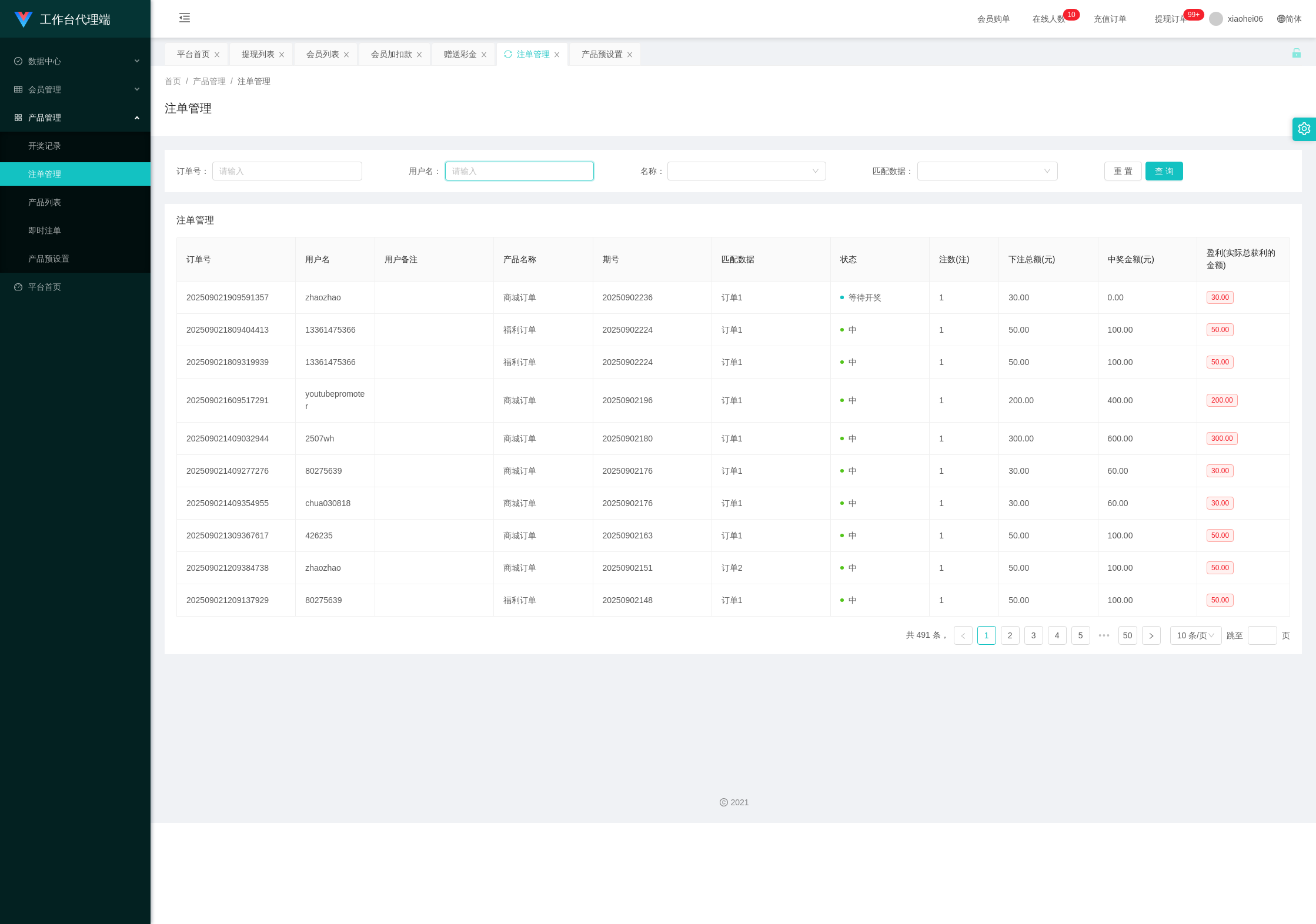
click at [515, 171] on input "text" at bounding box center [520, 171] width 149 height 19
paste input "zhaozhao"
type input "zhaozhao"
click at [1175, 173] on button "查 询" at bounding box center [1164, 171] width 38 height 19
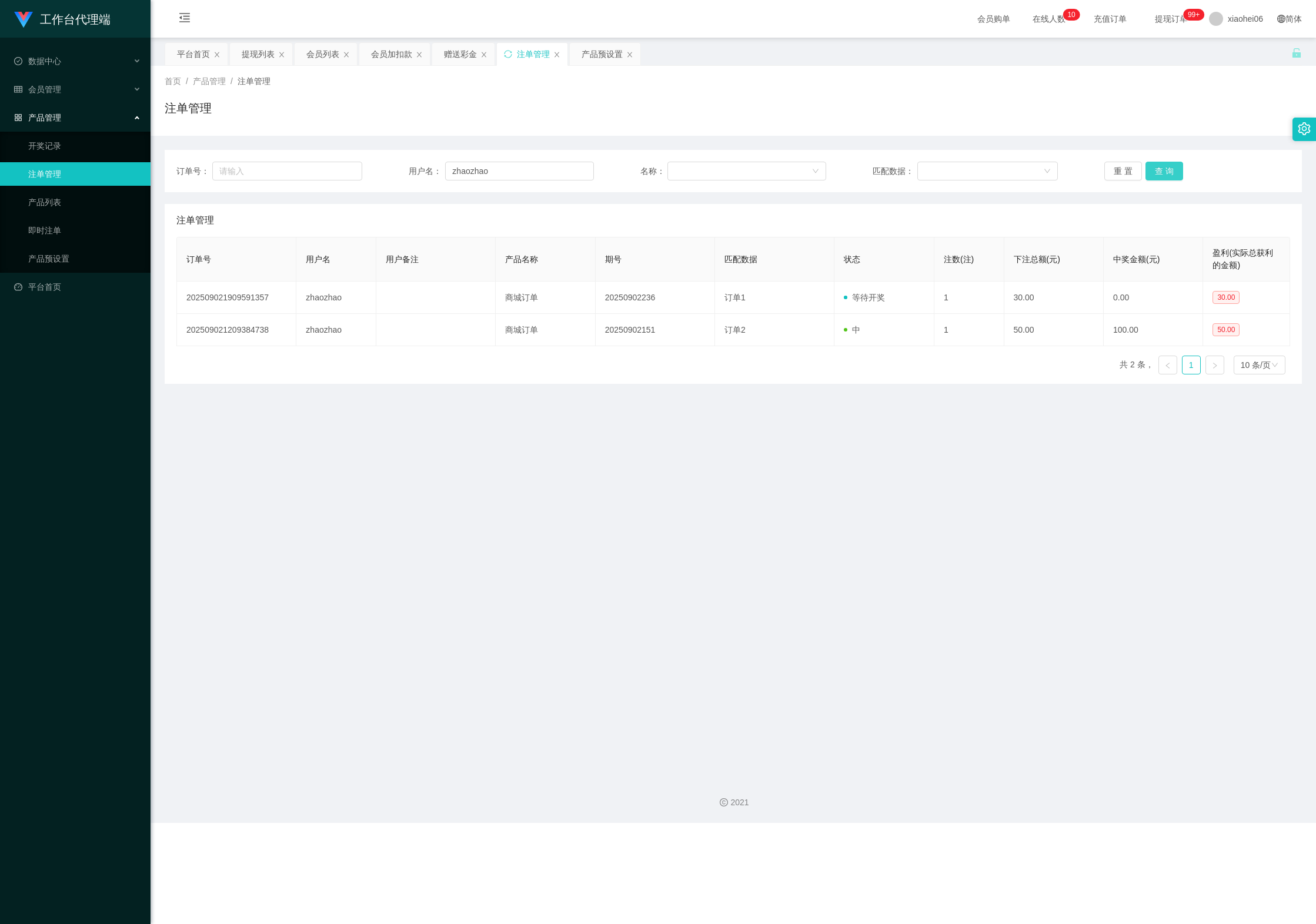
click at [1175, 173] on button "查 询" at bounding box center [1164, 171] width 38 height 19
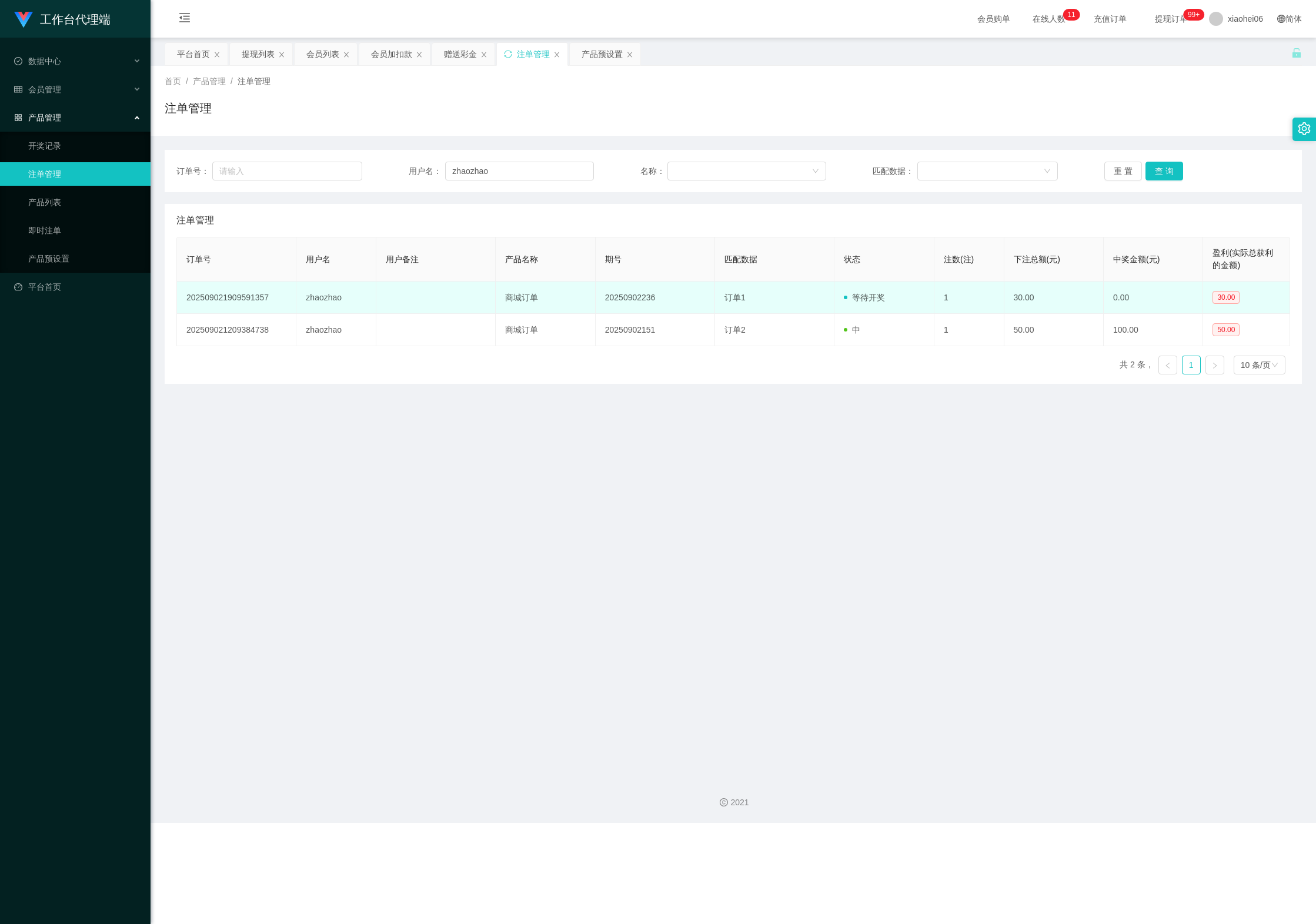
click at [645, 294] on td "20250902236" at bounding box center [655, 298] width 120 height 32
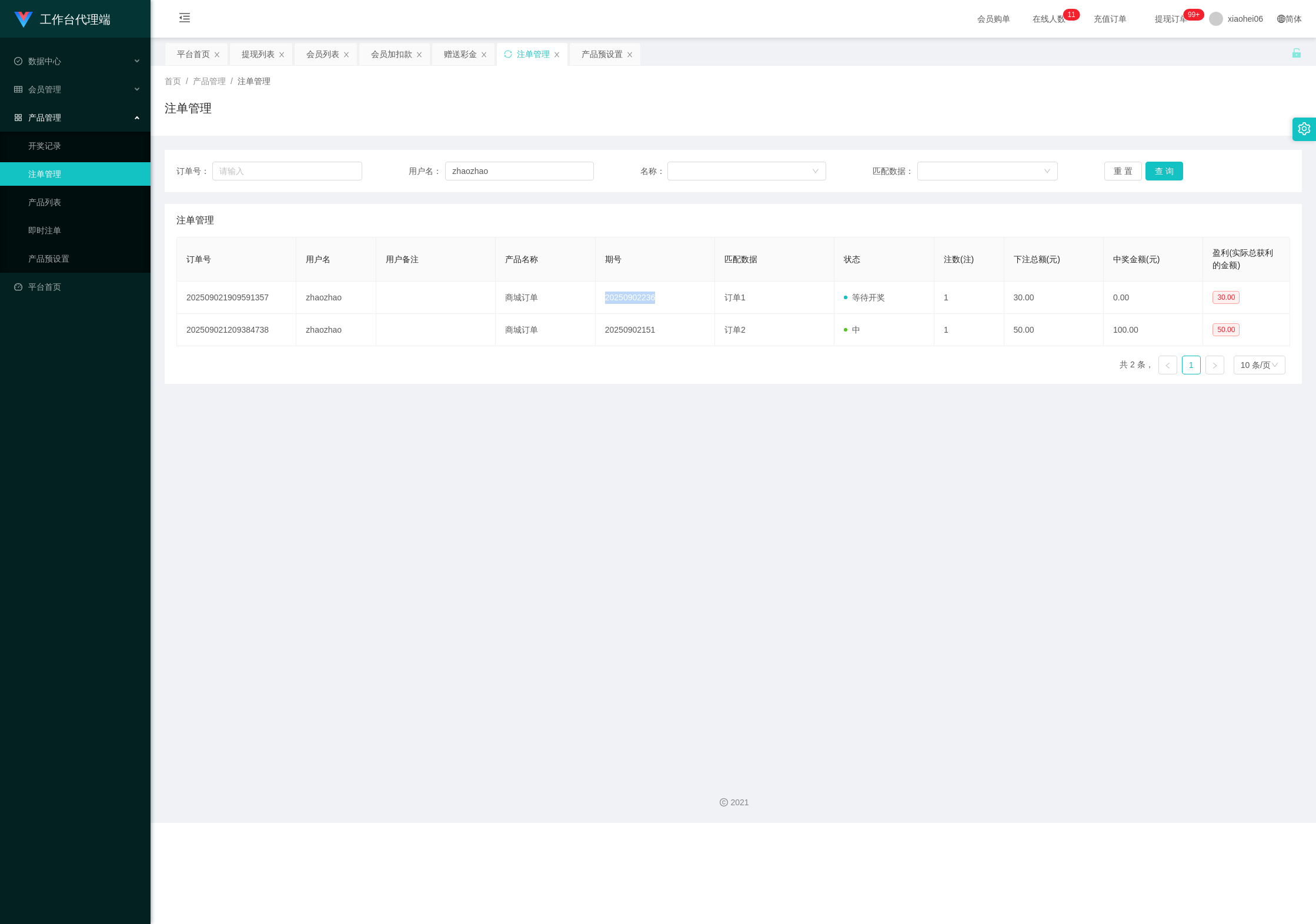
copy td "20250902236"
click at [264, 53] on div "提现列表" at bounding box center [258, 54] width 33 height 22
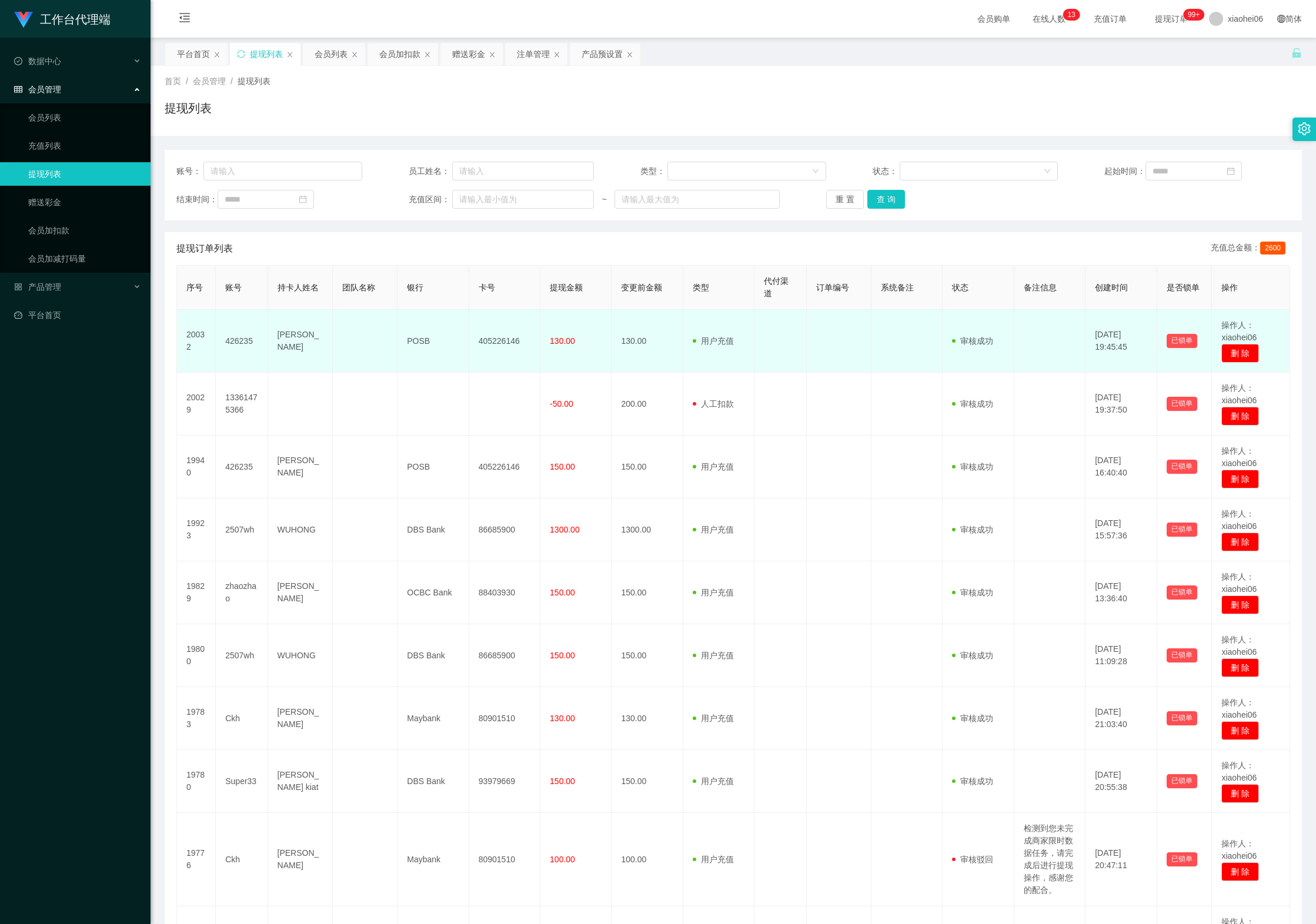
click at [779, 332] on td at bounding box center [781, 341] width 52 height 63
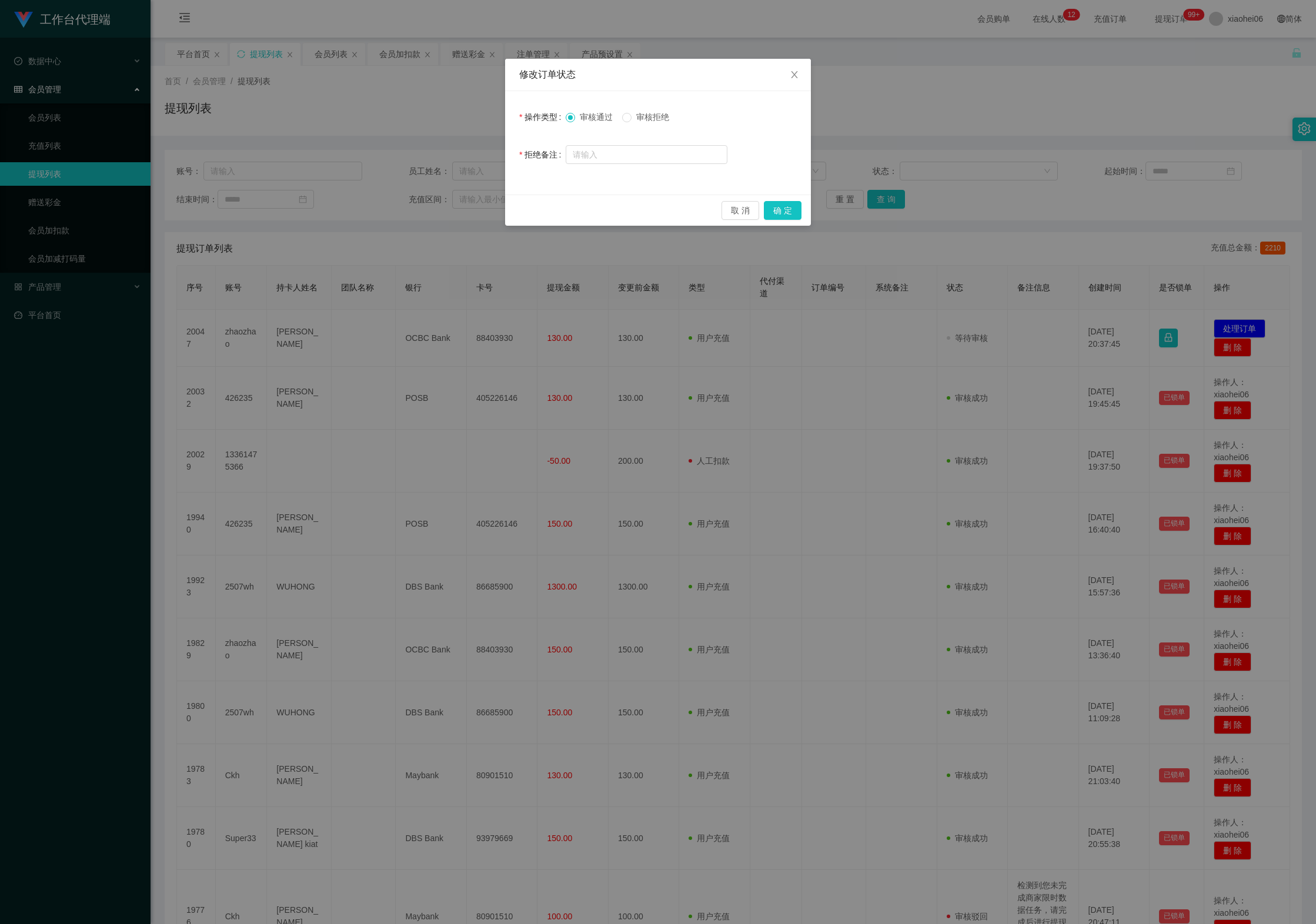
click at [789, 213] on button "确 定" at bounding box center [783, 210] width 38 height 19
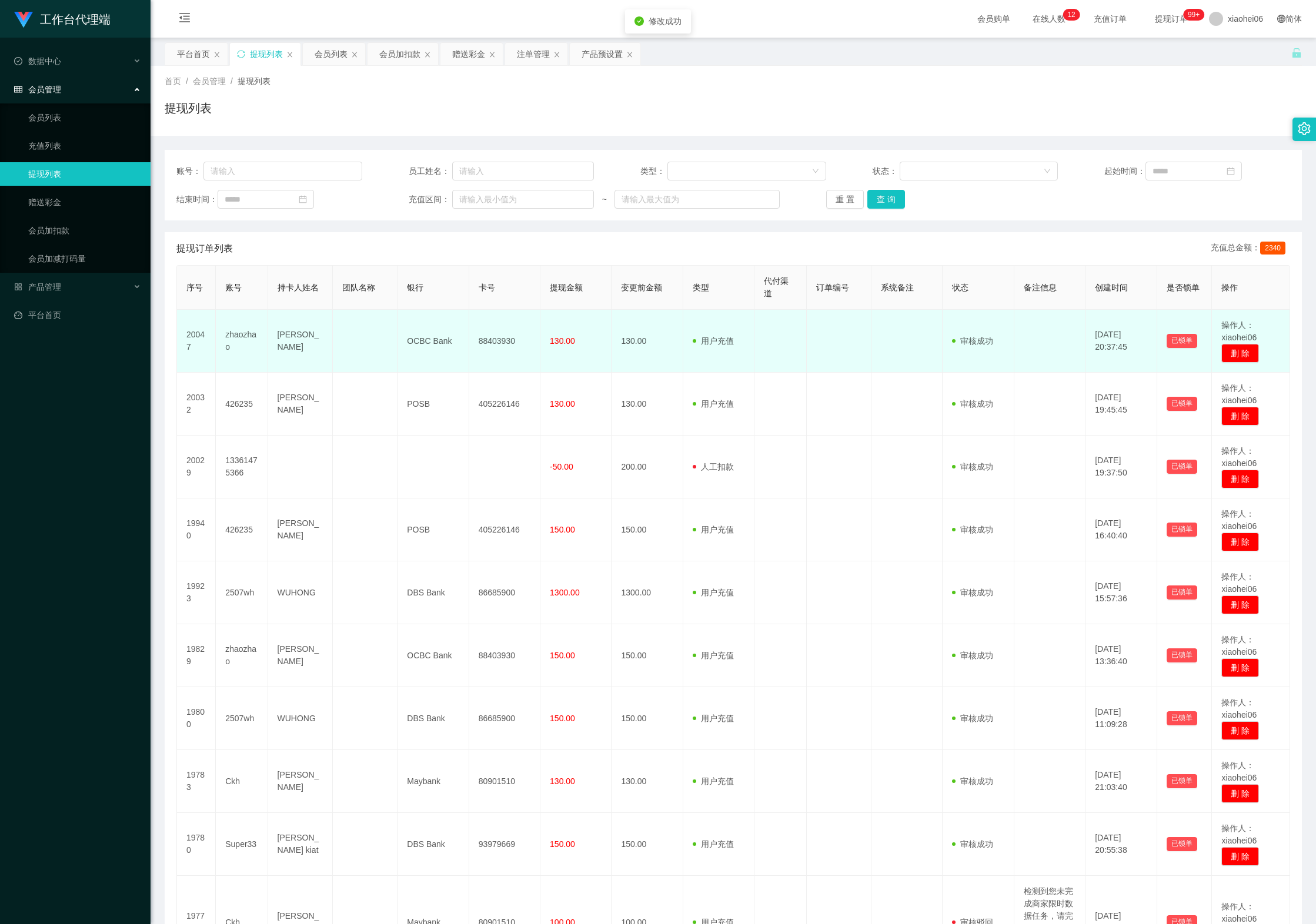
click at [494, 348] on td "88403930" at bounding box center [504, 341] width 71 height 63
